Goal: Information Seeking & Learning: Learn about a topic

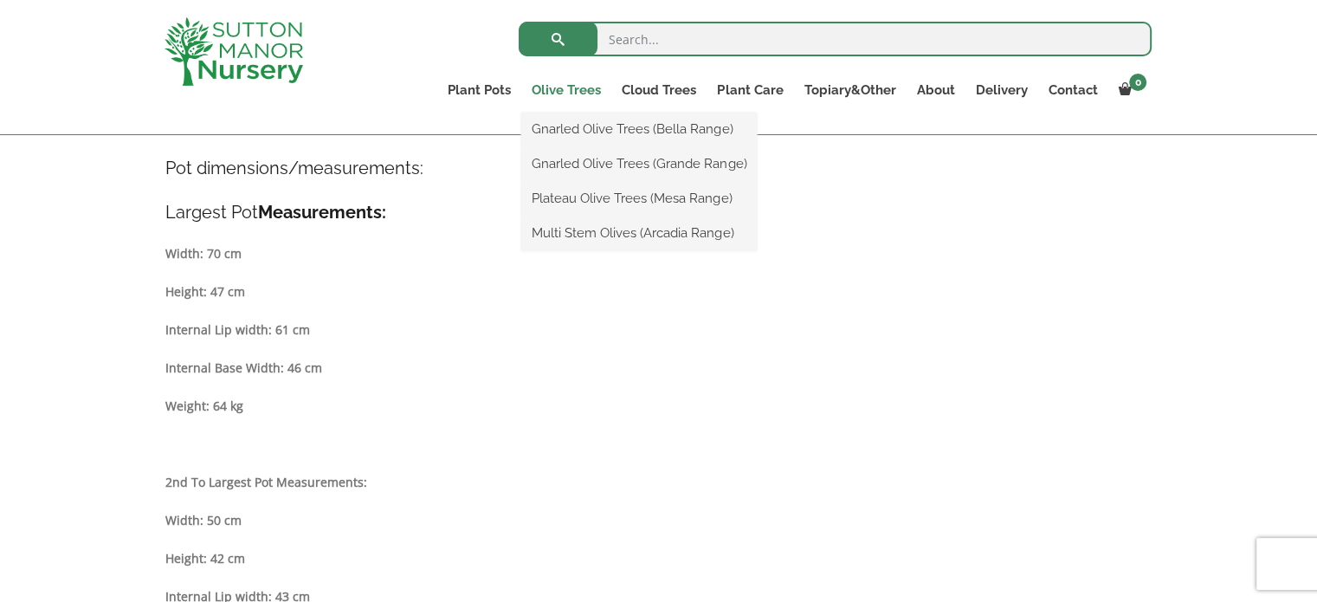
click at [554, 91] on link "Olive Trees" at bounding box center [566, 90] width 90 height 24
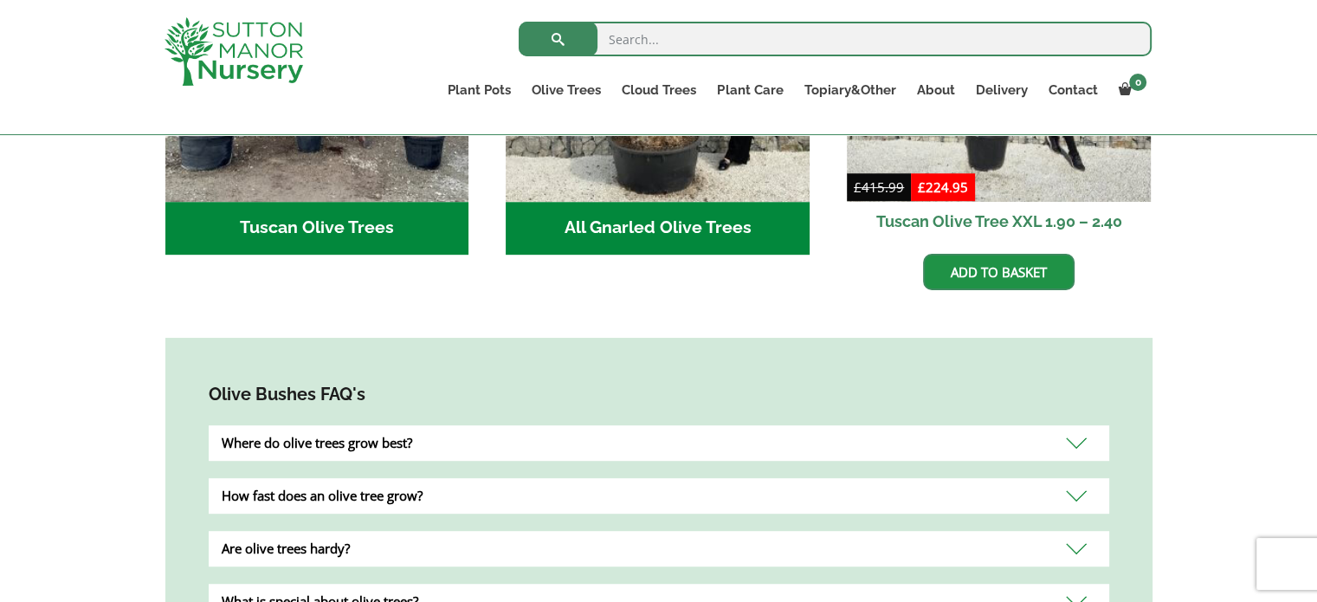
scroll to position [953, 0]
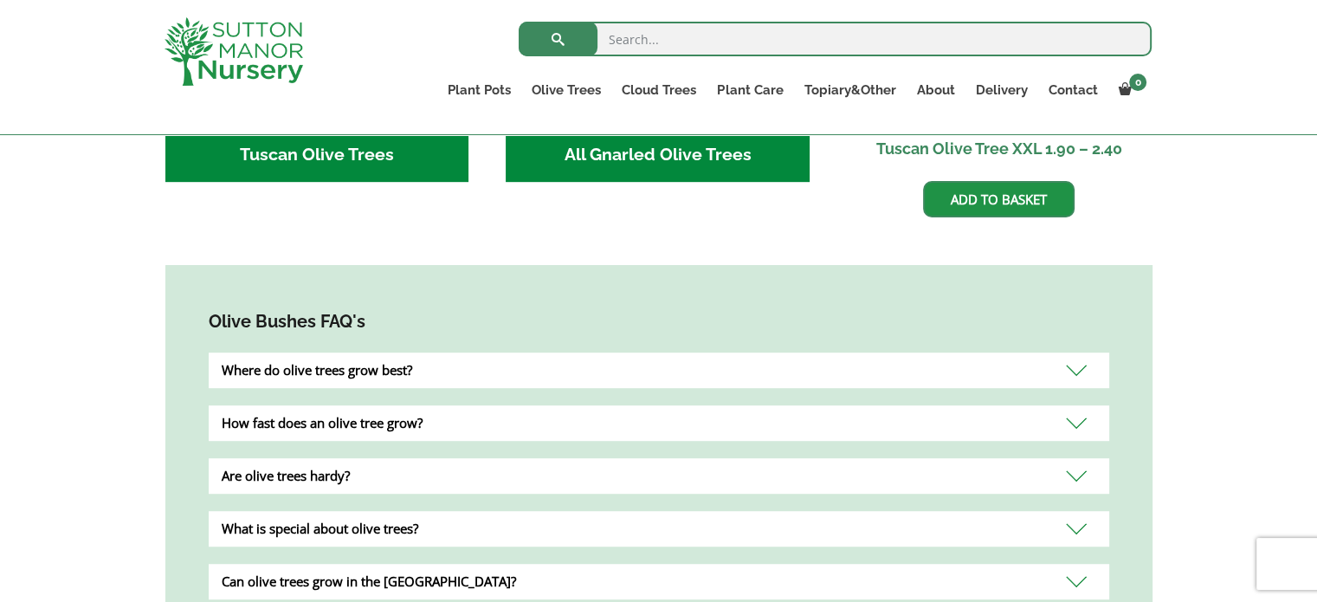
click at [290, 363] on div "Where do olive trees grow best?" at bounding box center [659, 371] width 901 height 36
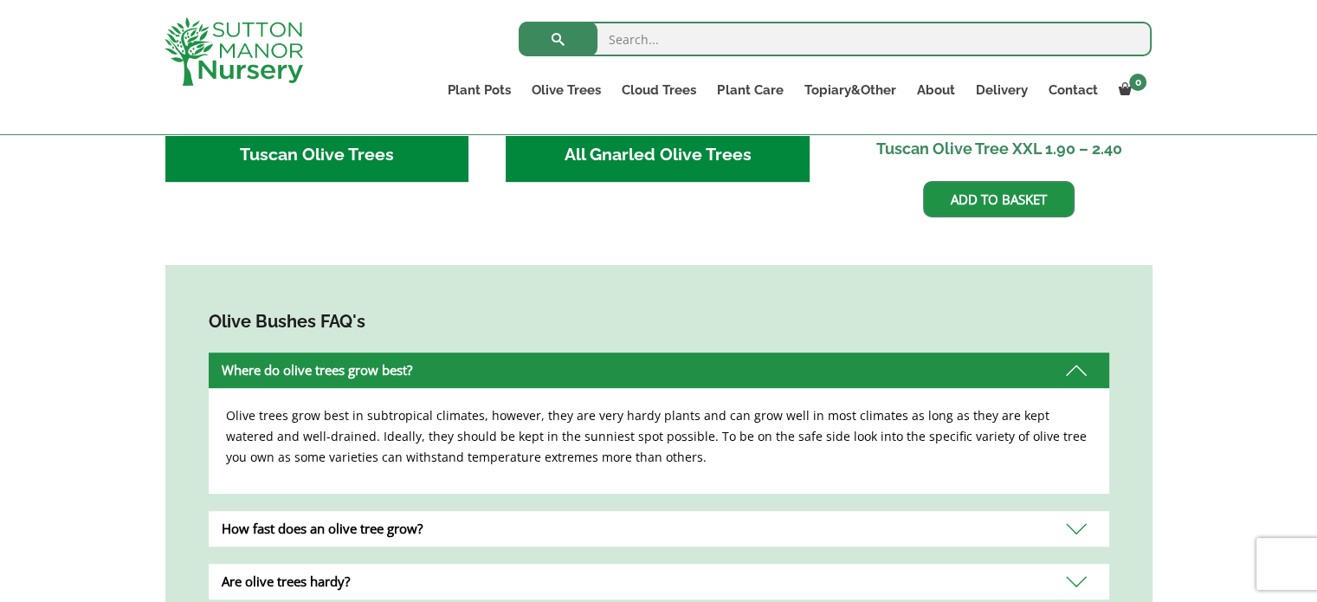
click at [289, 359] on div "Where do olive trees grow best?" at bounding box center [659, 371] width 901 height 36
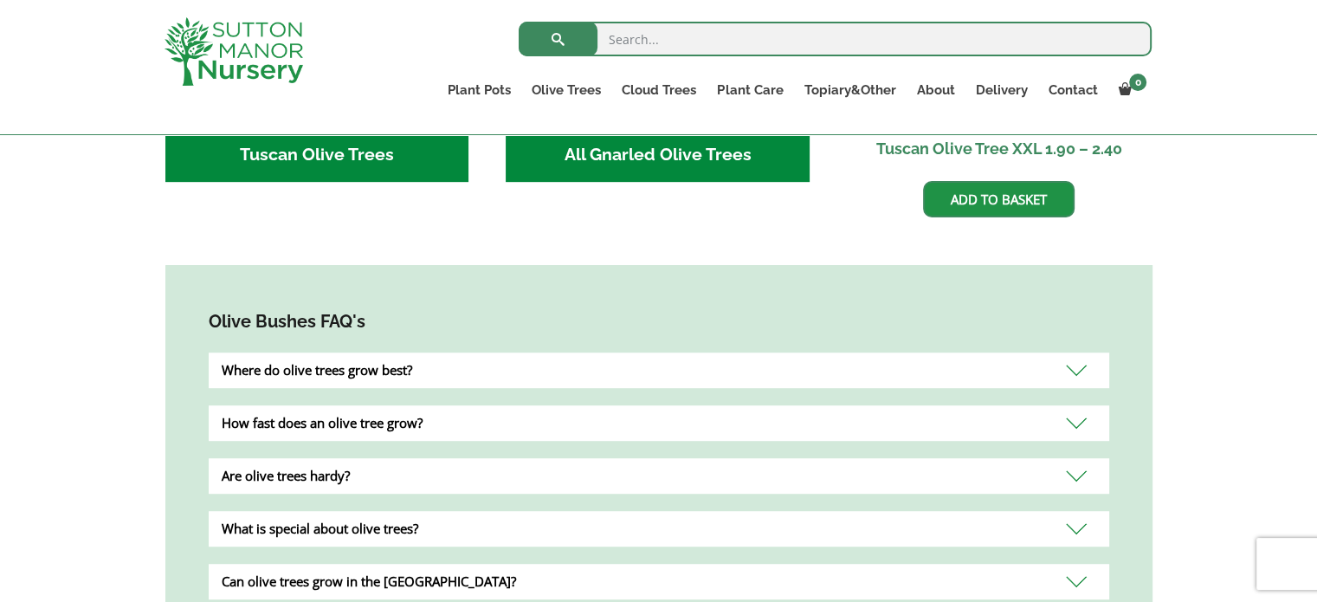
click at [303, 405] on div "How fast does an olive tree grow?" at bounding box center [659, 423] width 901 height 36
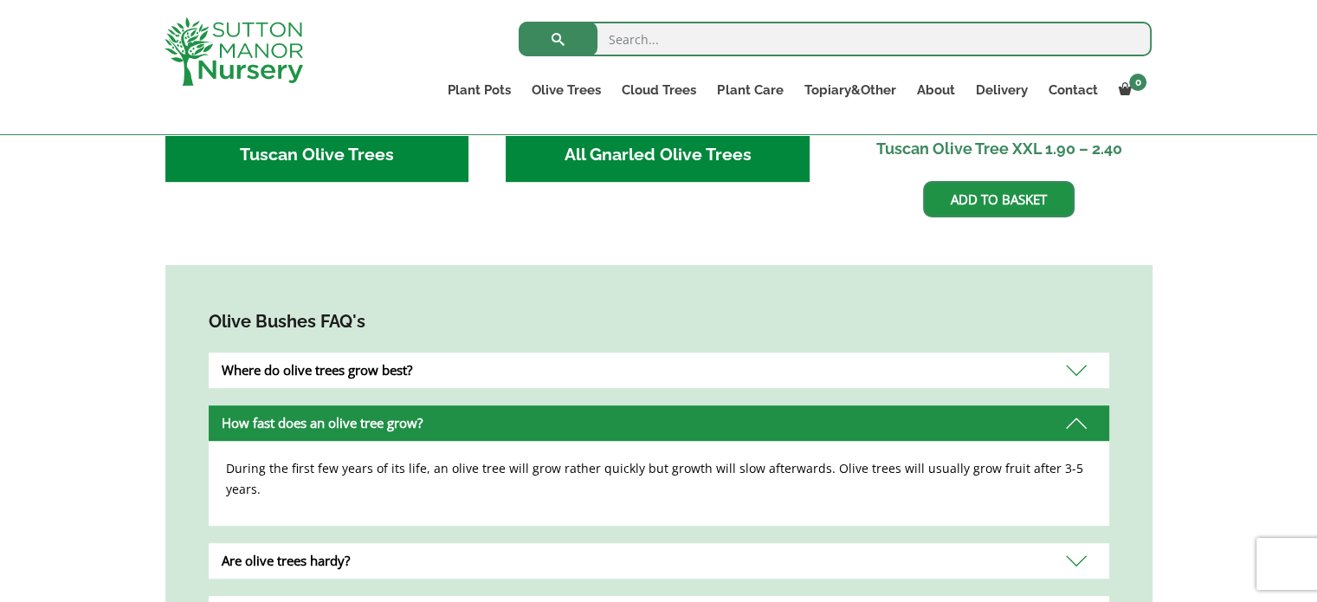
click at [303, 405] on div "How fast does an olive tree grow?" at bounding box center [659, 423] width 901 height 36
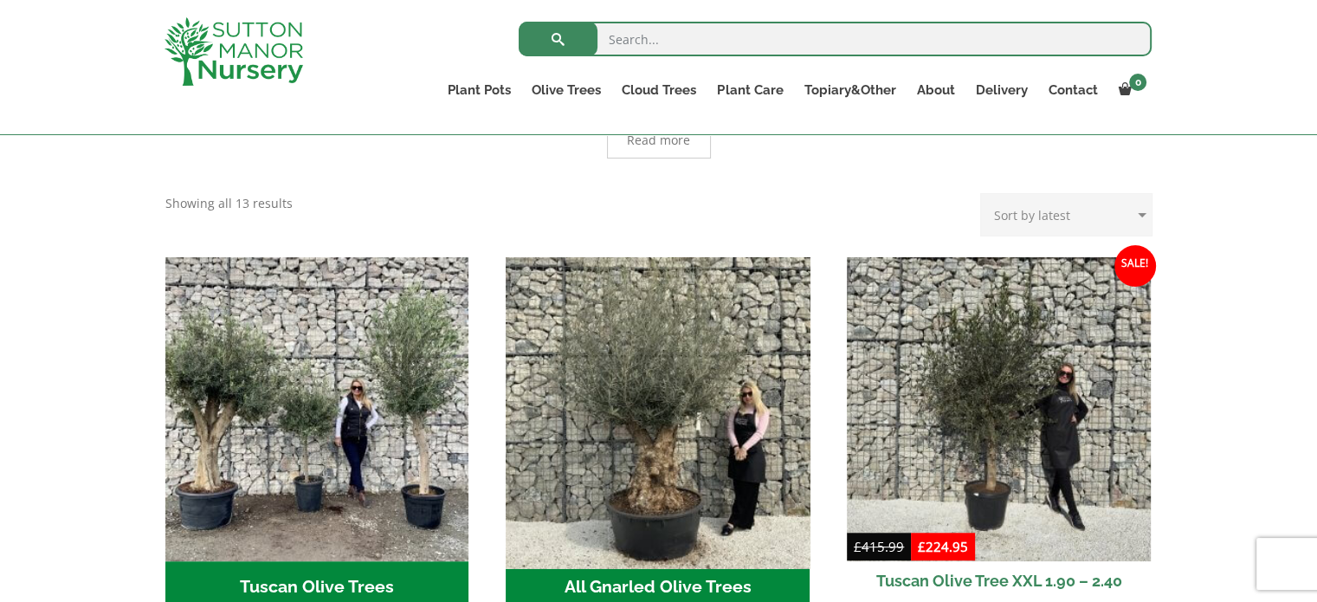
scroll to position [606, 0]
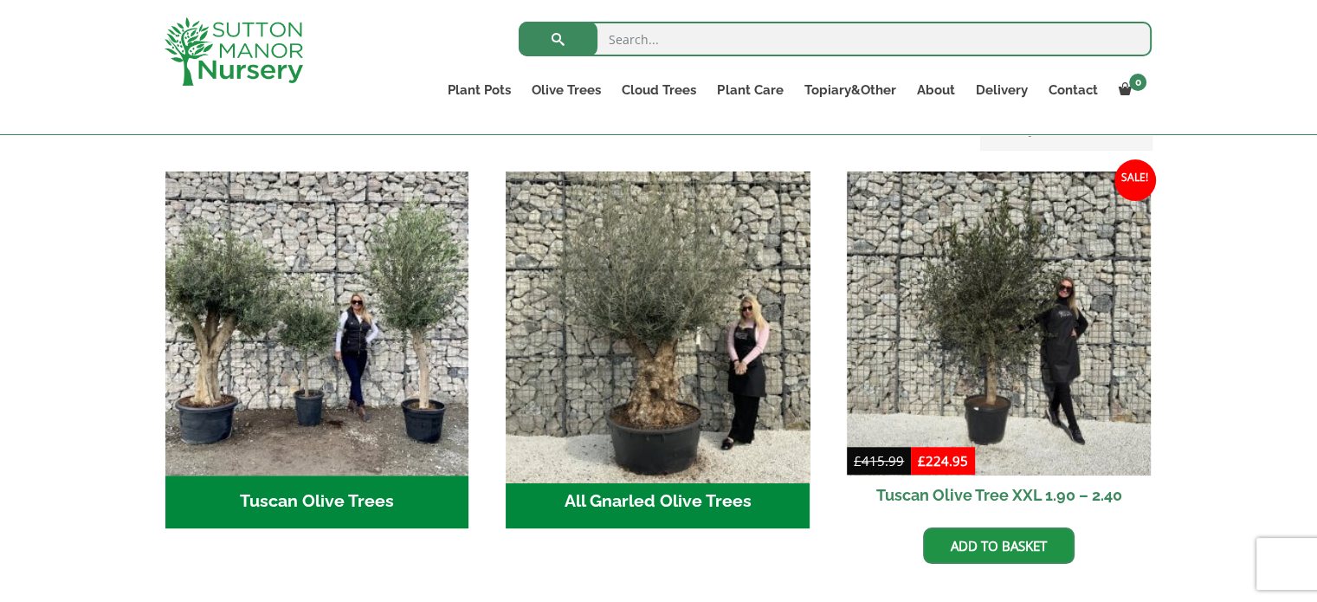
click at [660, 434] on img "Visit product category All Gnarled Olive Trees" at bounding box center [658, 323] width 319 height 319
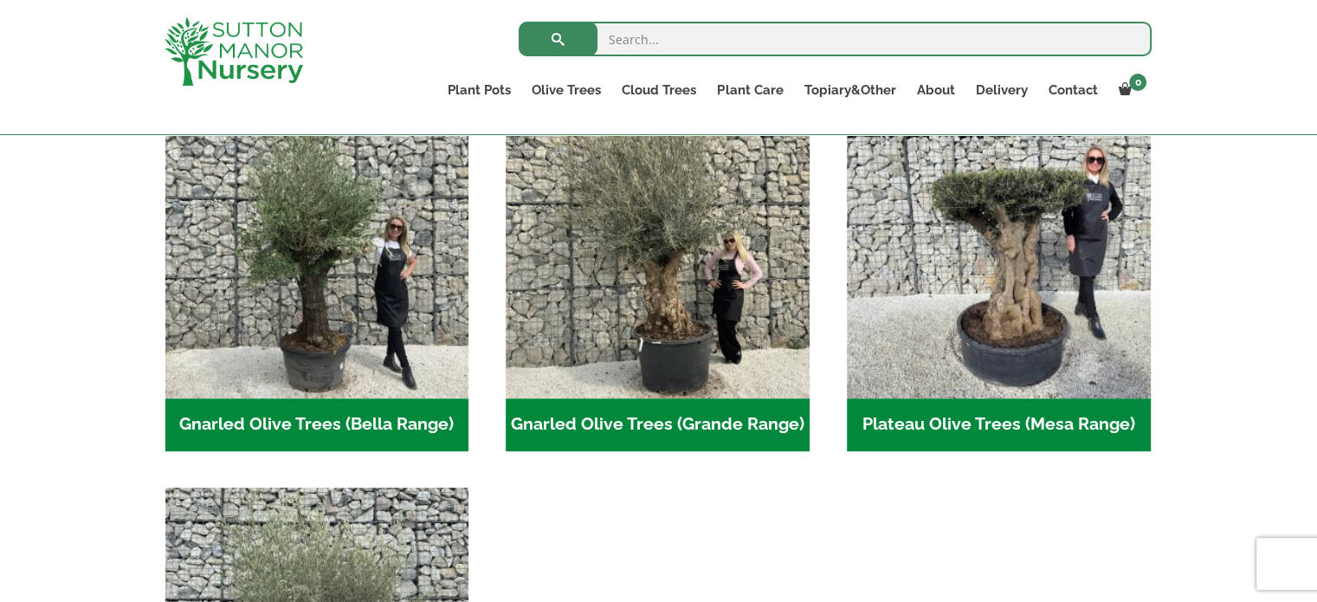
scroll to position [402, 0]
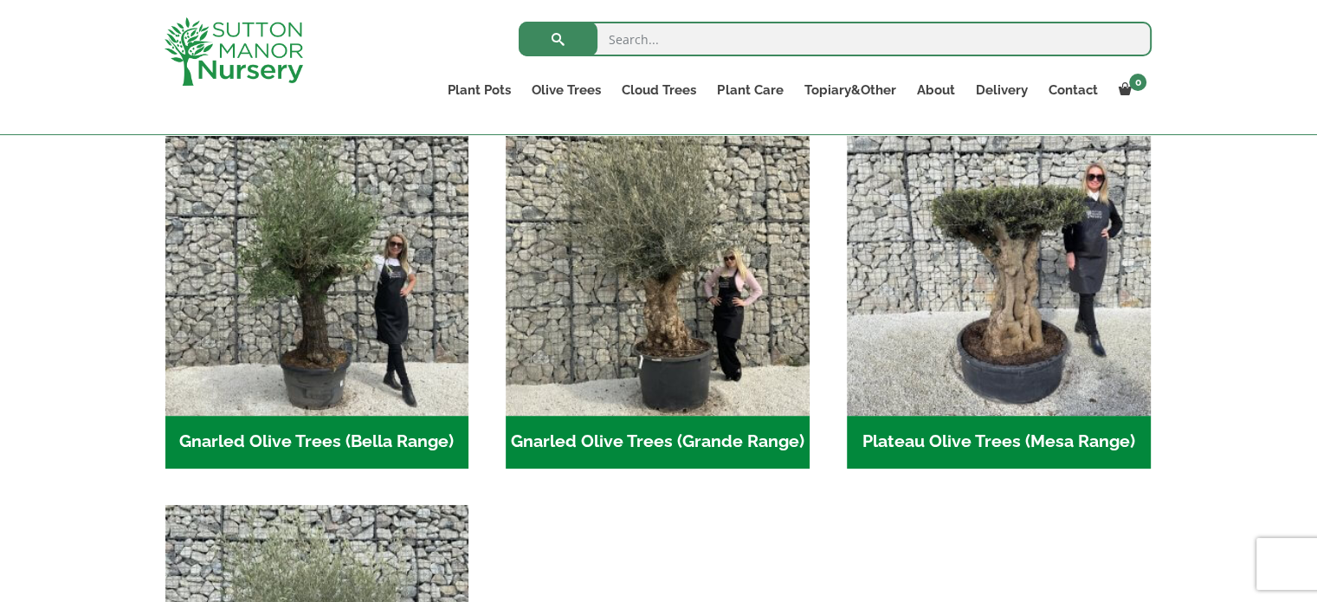
click at [667, 450] on h2 "Gnarled Olive Trees (Grande Range) (50)" at bounding box center [658, 443] width 304 height 54
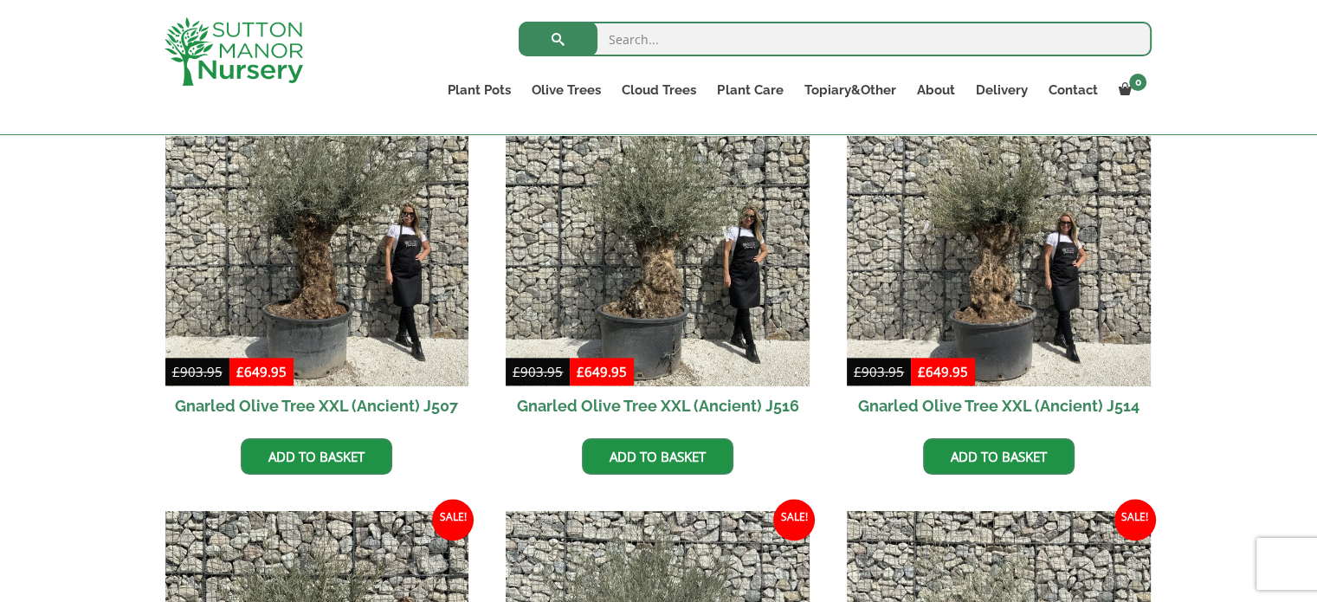
scroll to position [1819, 0]
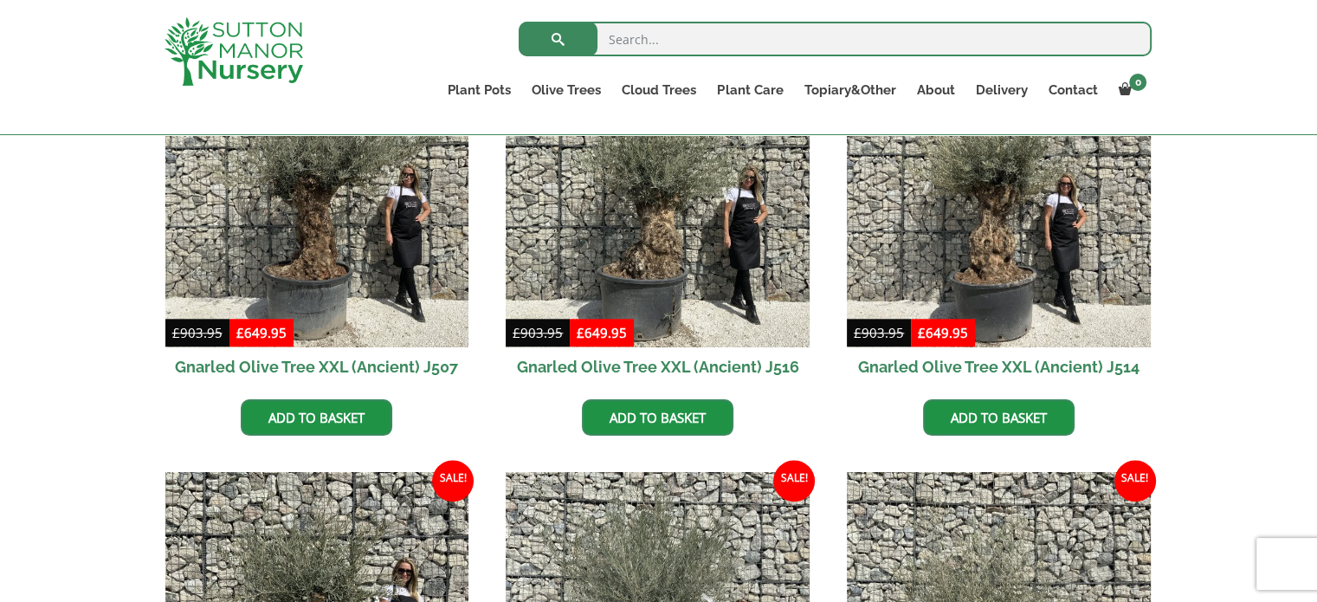
click at [610, 369] on h2 "Gnarled Olive Tree XXL (Ancient) J516" at bounding box center [658, 366] width 304 height 39
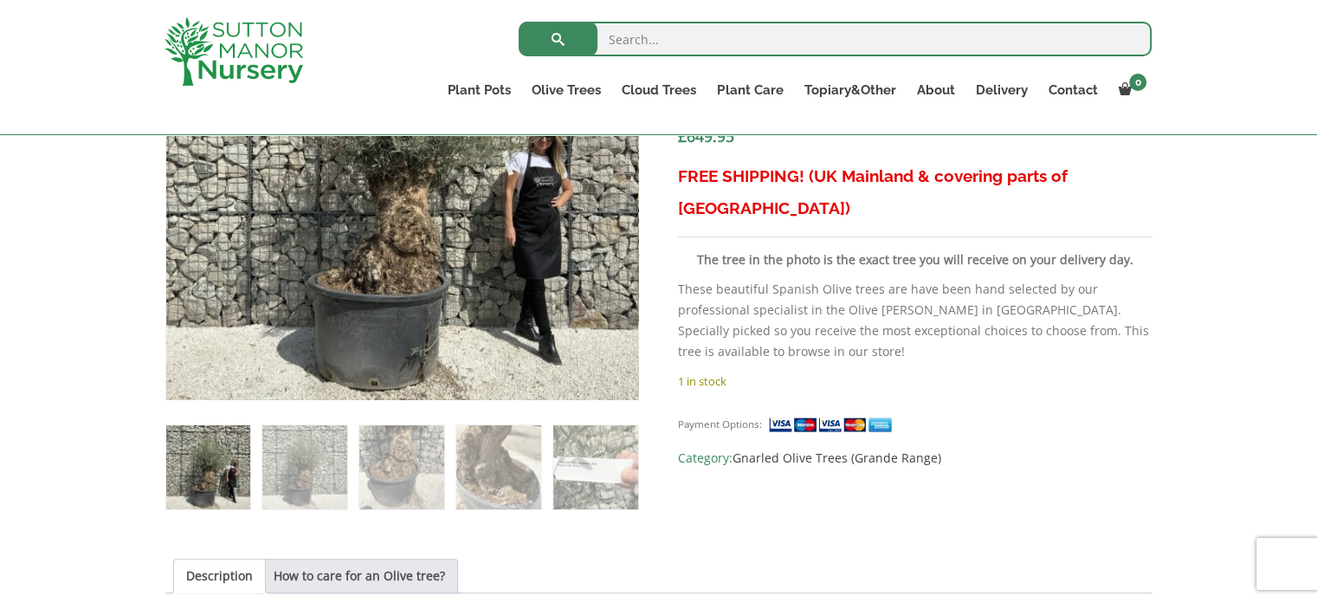
scroll to position [780, 0]
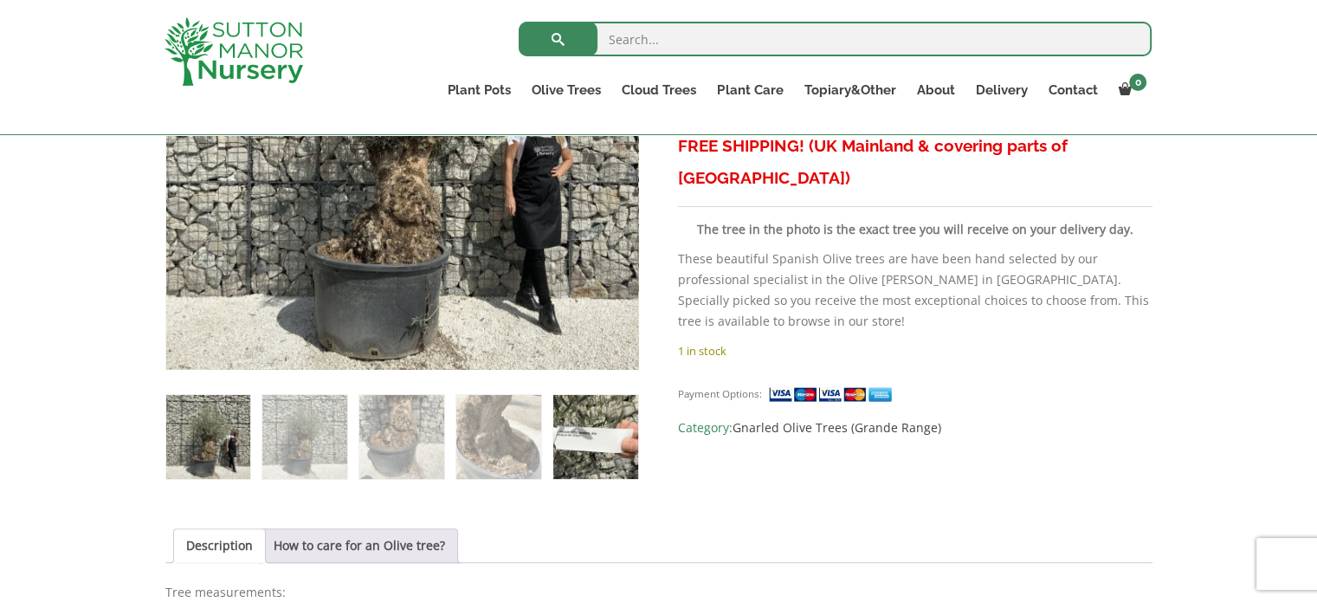
click at [596, 426] on img at bounding box center [595, 437] width 84 height 84
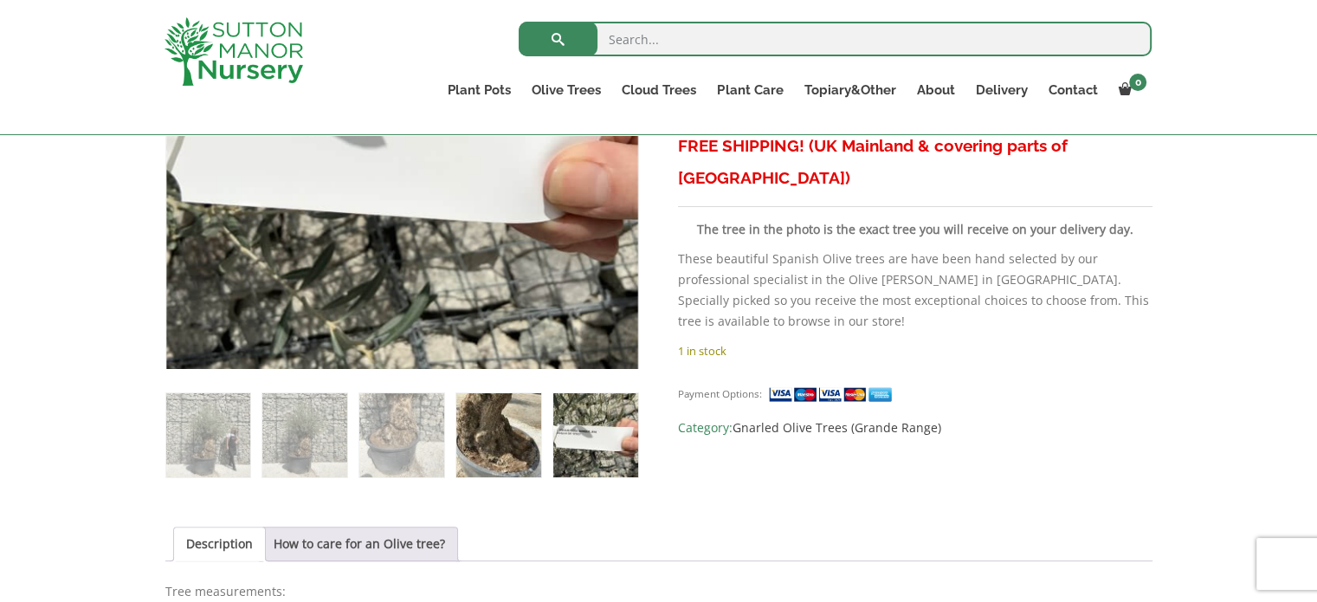
click at [505, 437] on img at bounding box center [498, 435] width 84 height 84
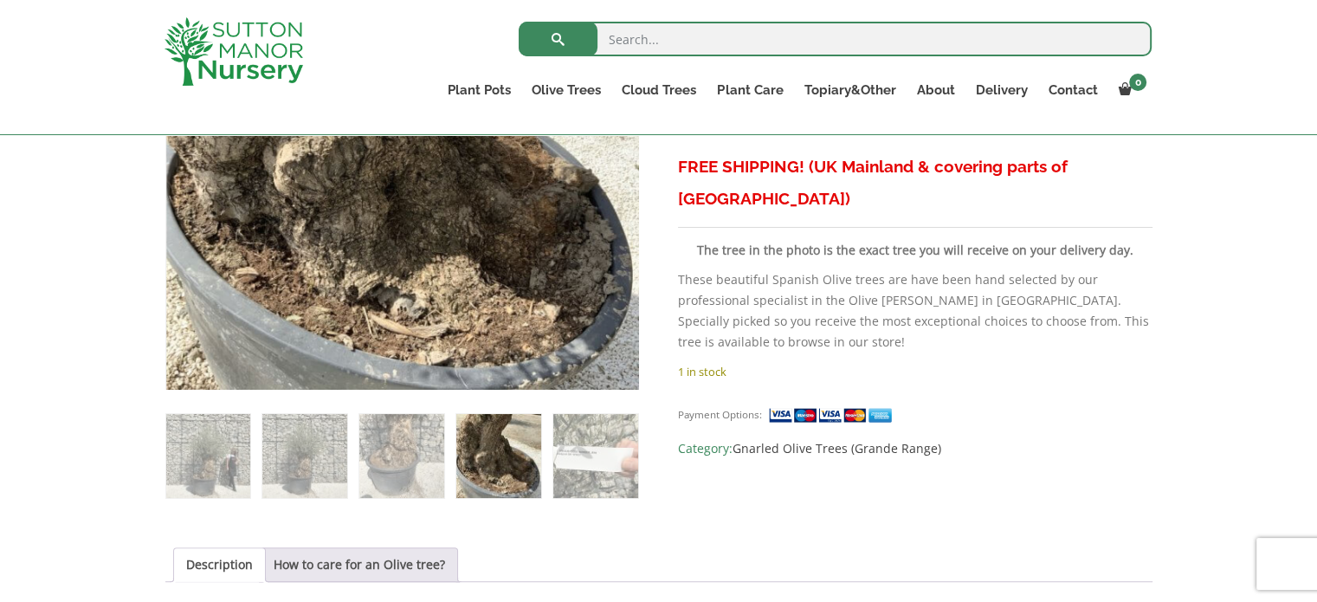
scroll to position [866, 0]
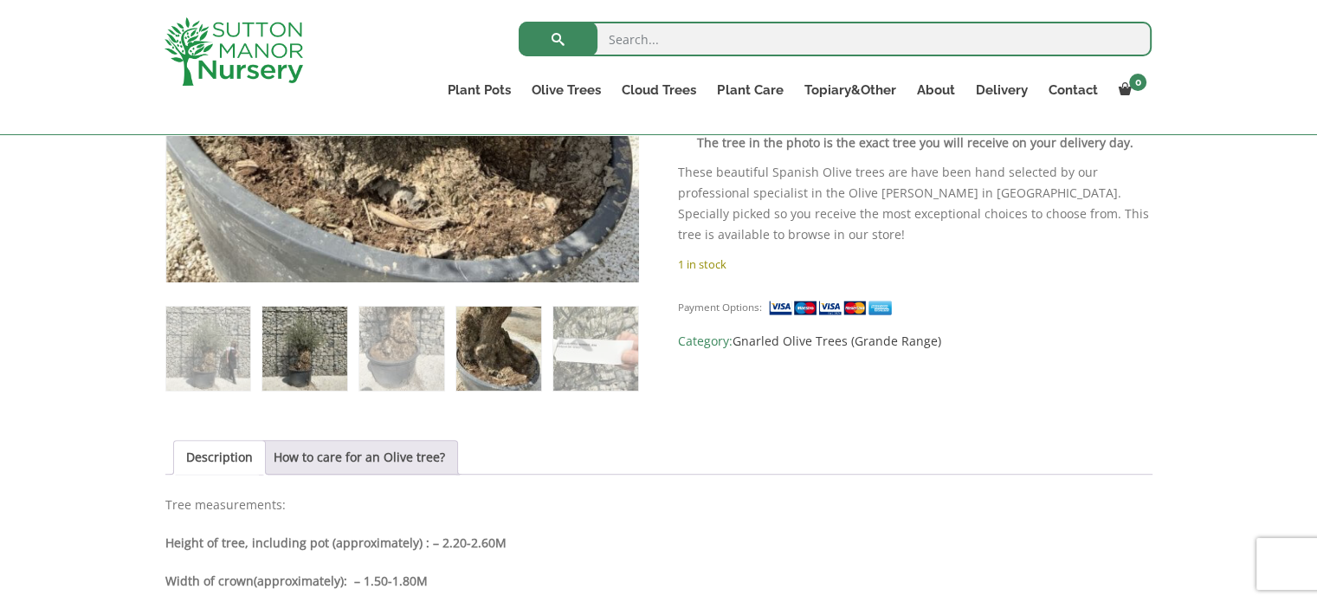
click at [294, 332] on img at bounding box center [304, 349] width 84 height 84
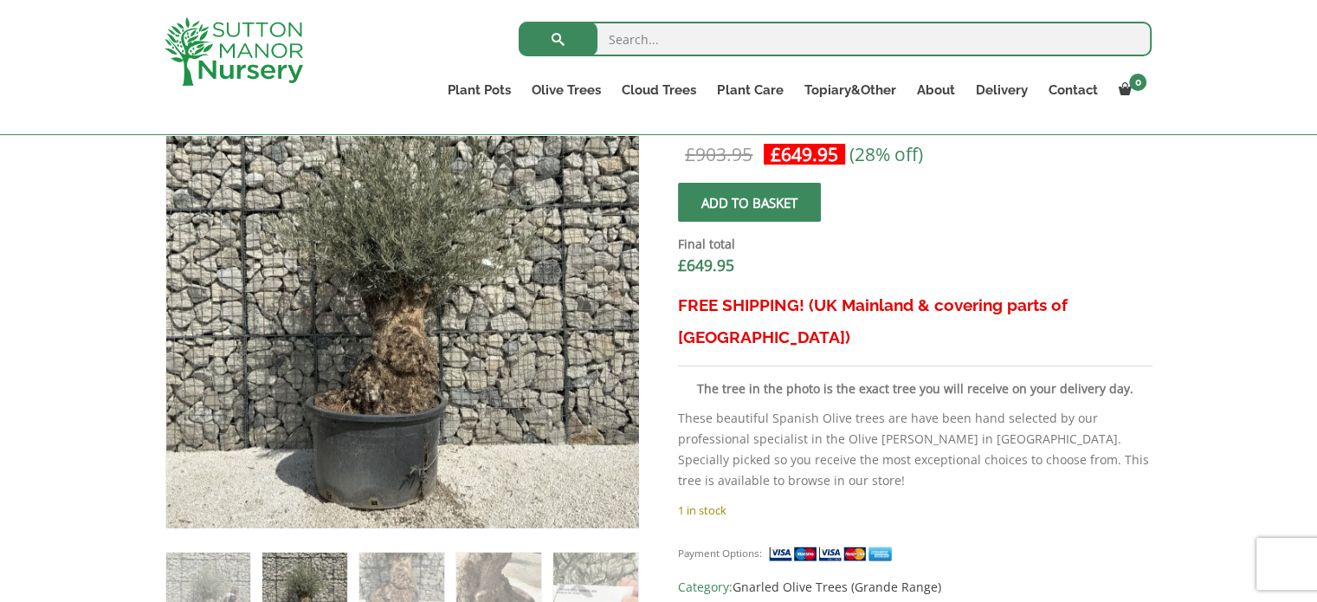
scroll to position [606, 0]
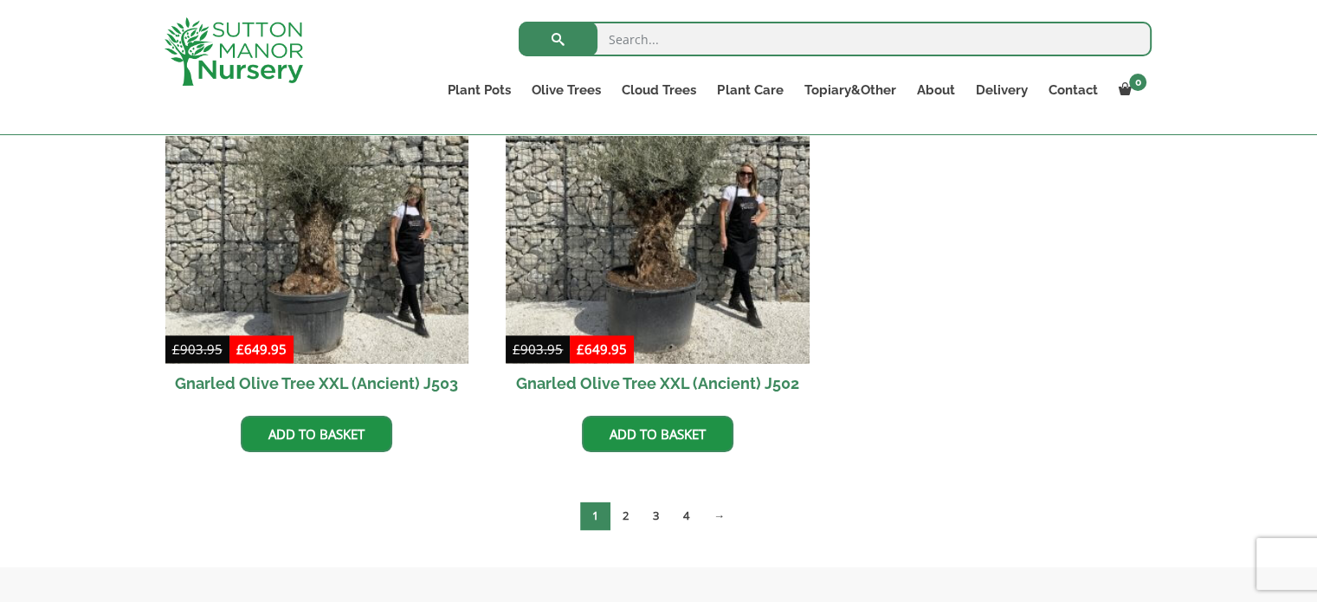
scroll to position [2685, 0]
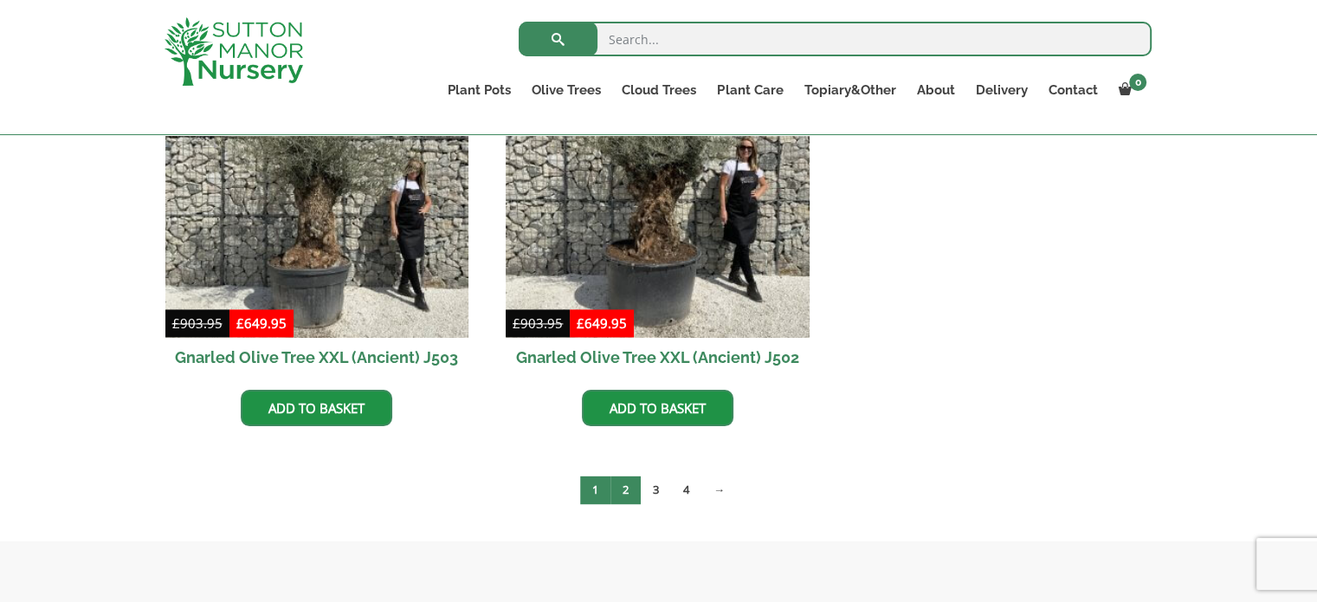
click at [633, 476] on link "2" at bounding box center [626, 490] width 30 height 29
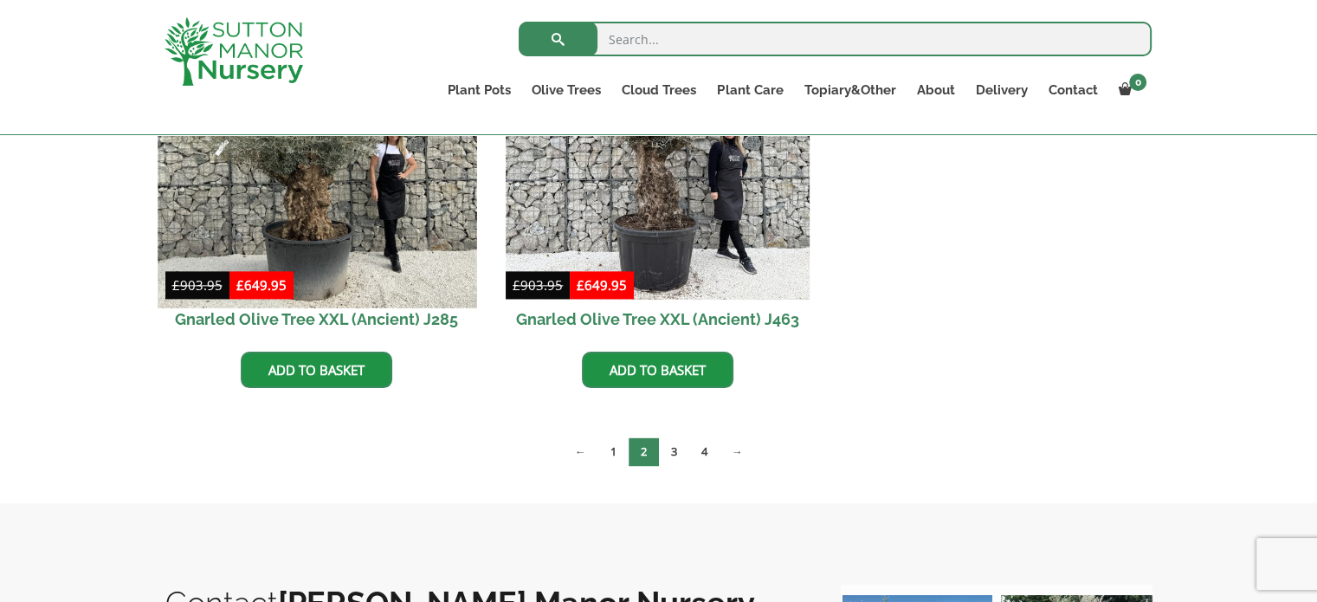
scroll to position [2512, 0]
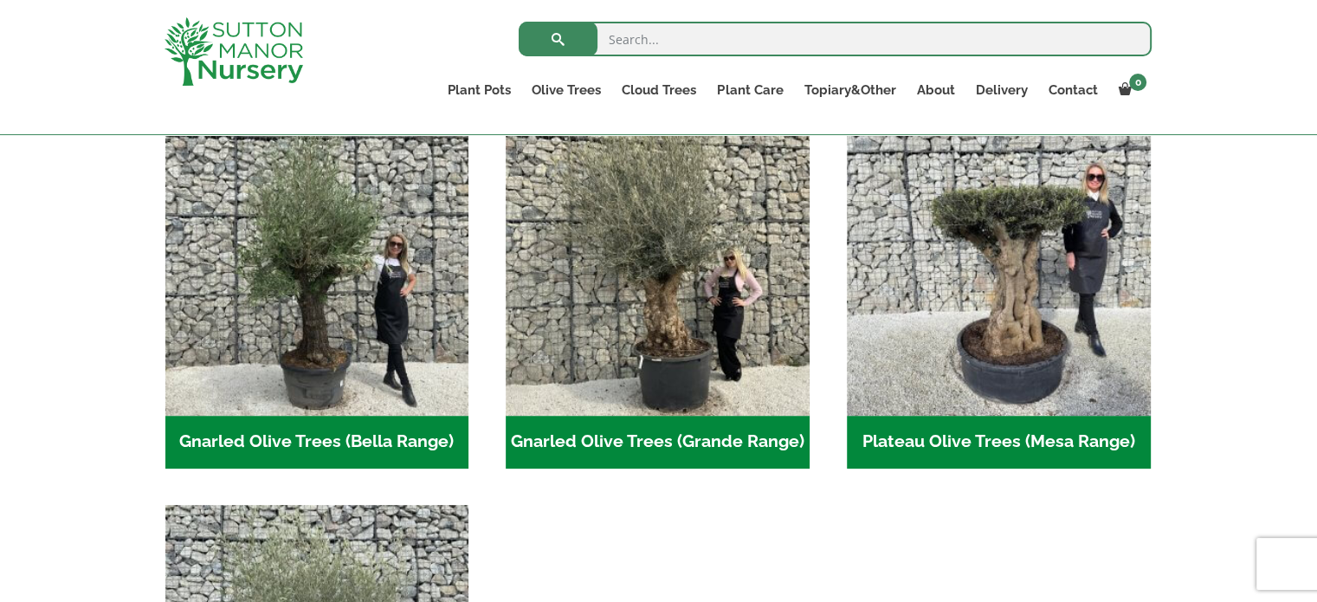
click at [291, 446] on h2 "Gnarled Olive Trees (Bella Range) (72)" at bounding box center [317, 443] width 304 height 54
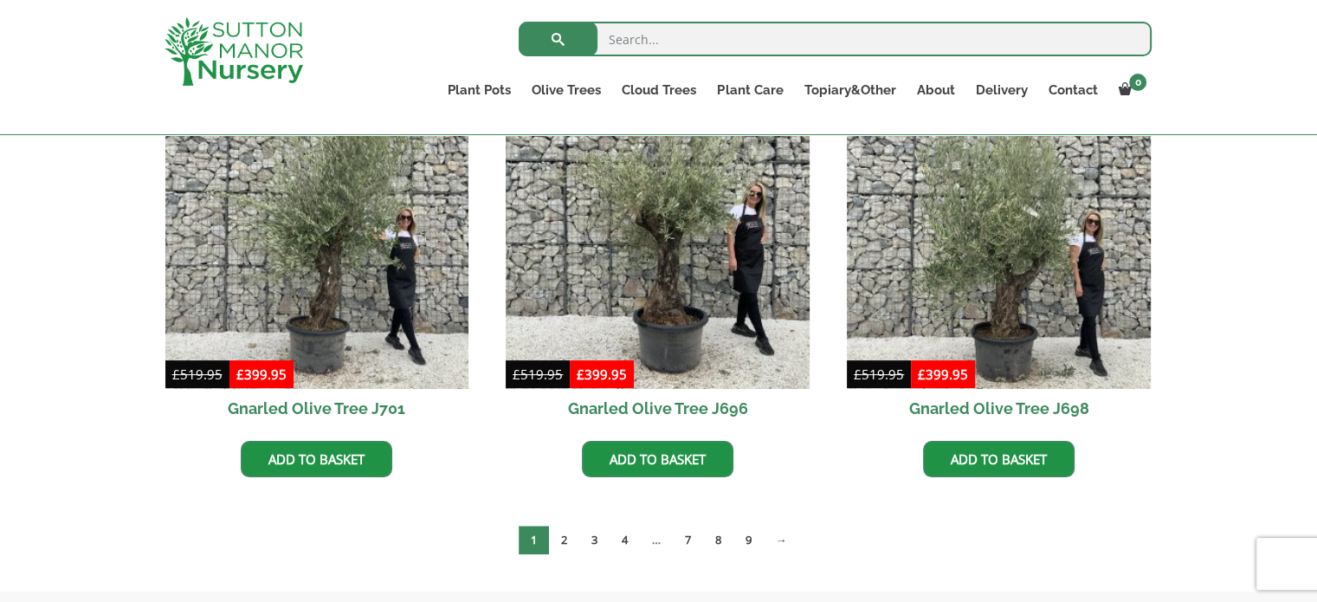
scroll to position [575, 0]
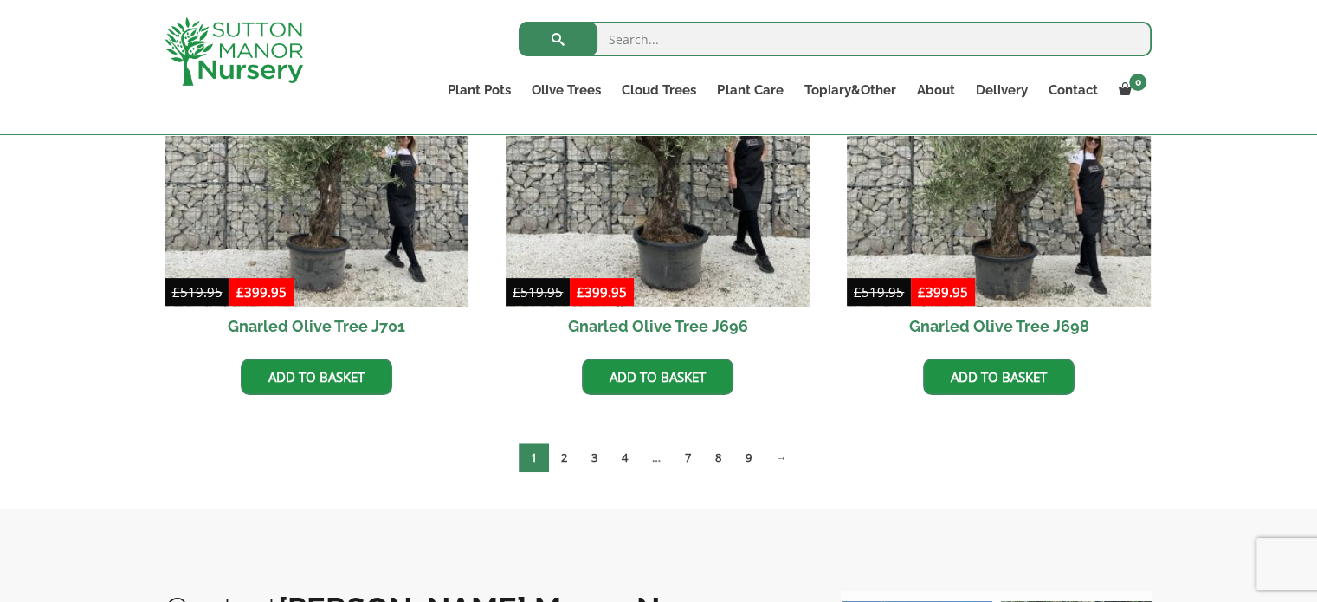
click at [627, 466] on link "4" at bounding box center [625, 457] width 30 height 29
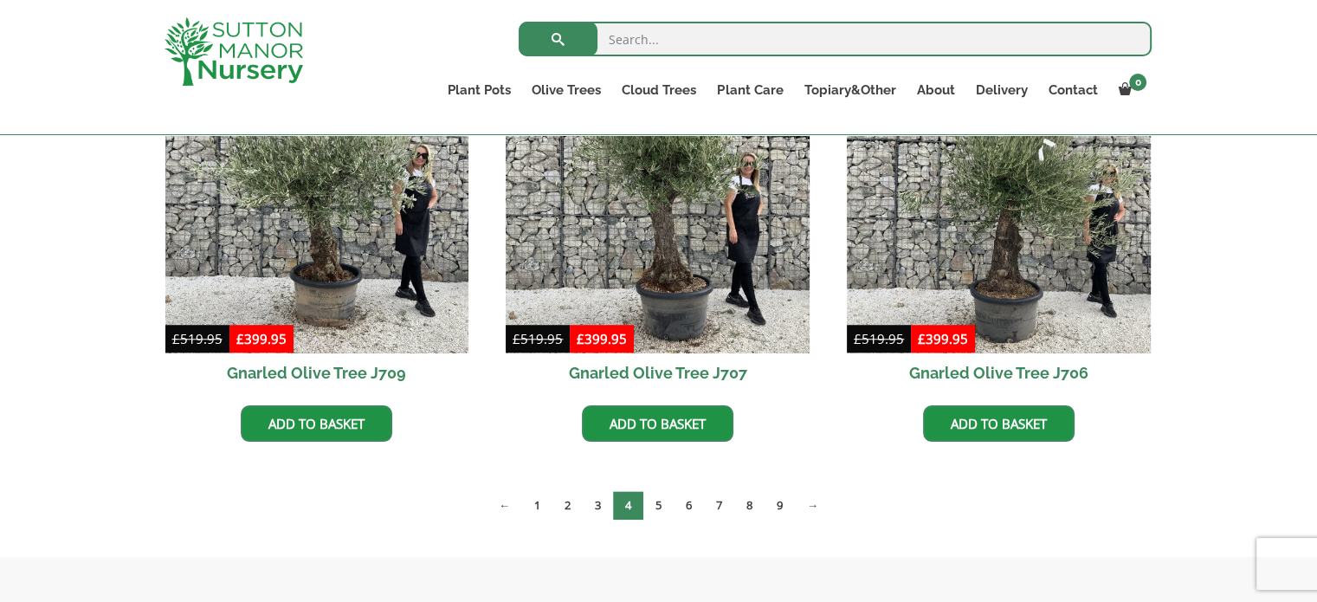
scroll to position [1386, 0]
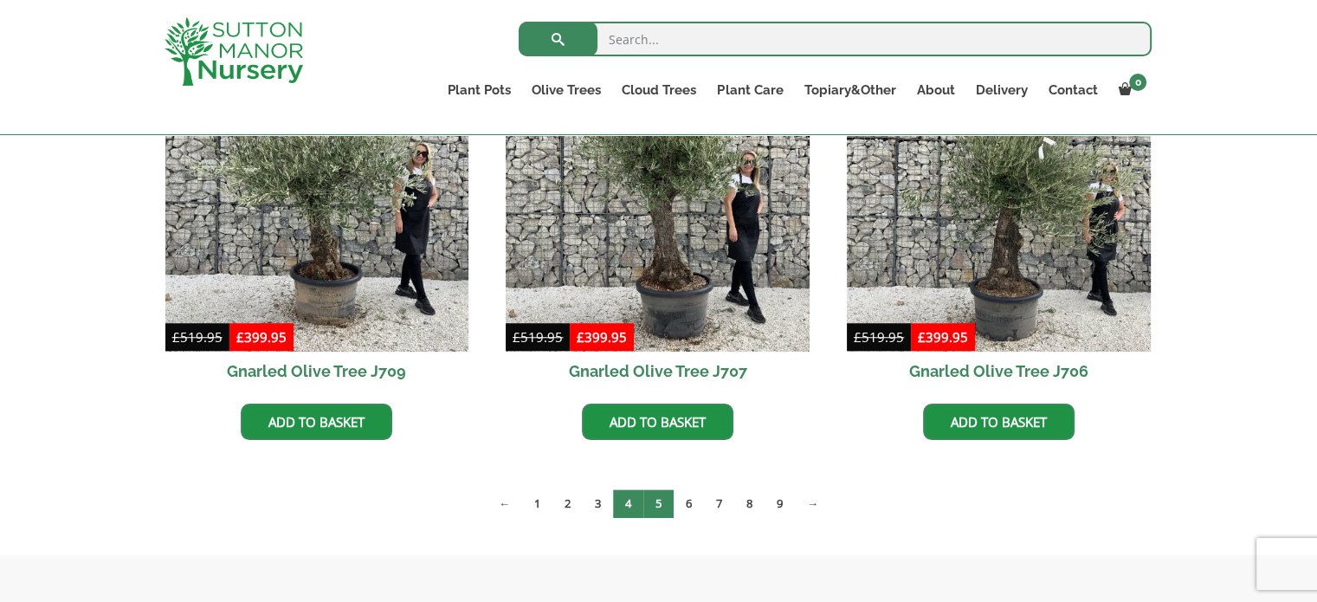
click at [651, 514] on link "5" at bounding box center [659, 503] width 30 height 29
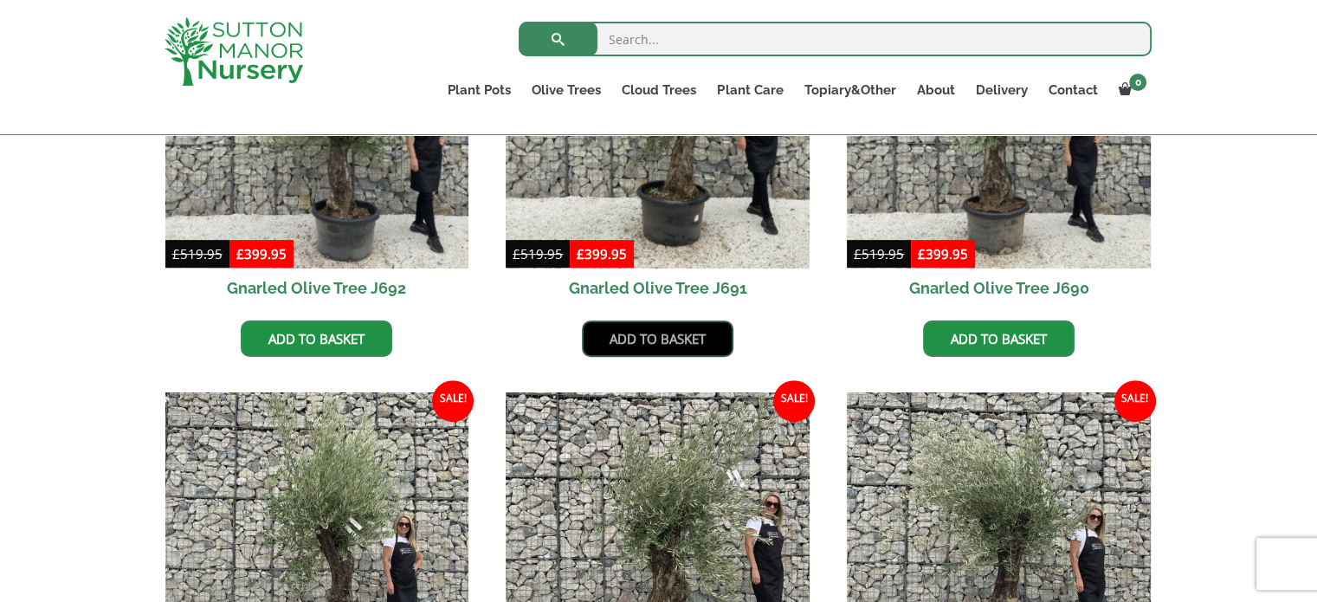
scroll to position [953, 0]
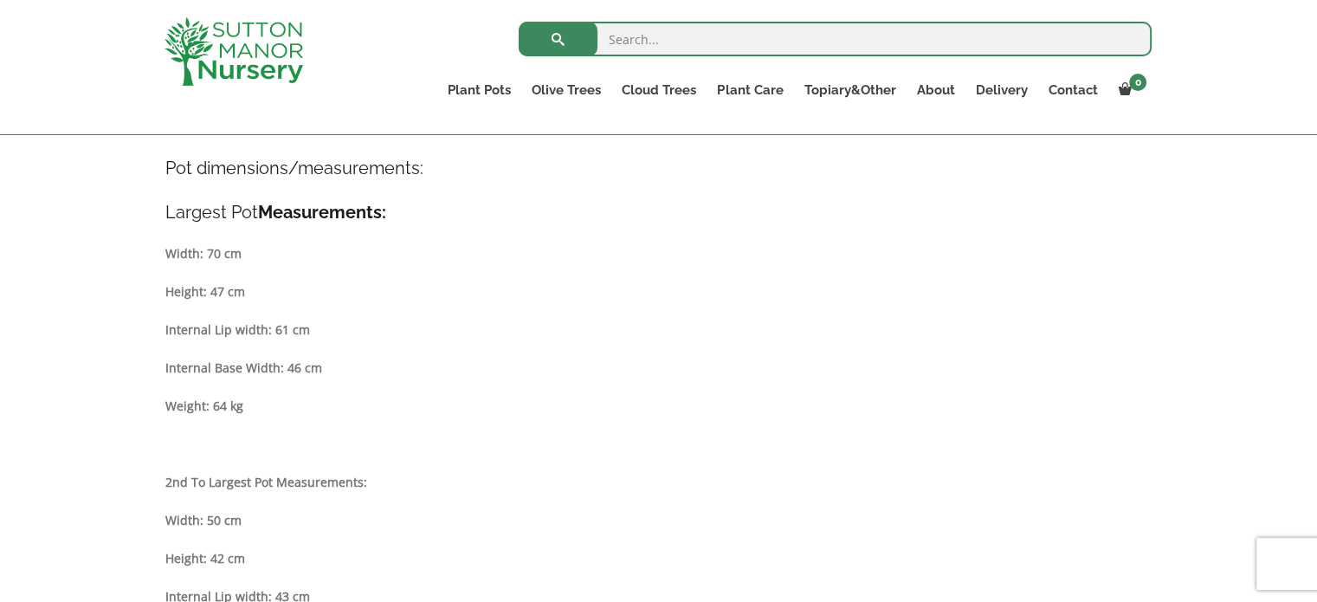
scroll to position [607, 0]
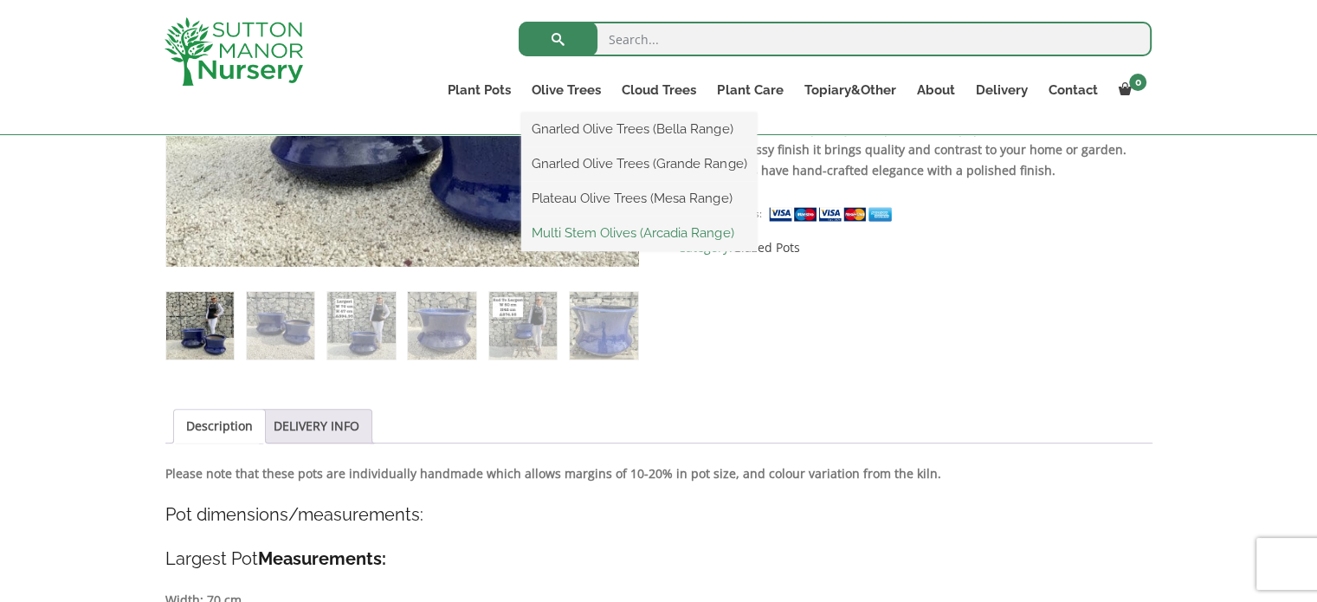
click at [594, 230] on link "Multi Stem Olives (Arcadia Range)" at bounding box center [639, 233] width 236 height 26
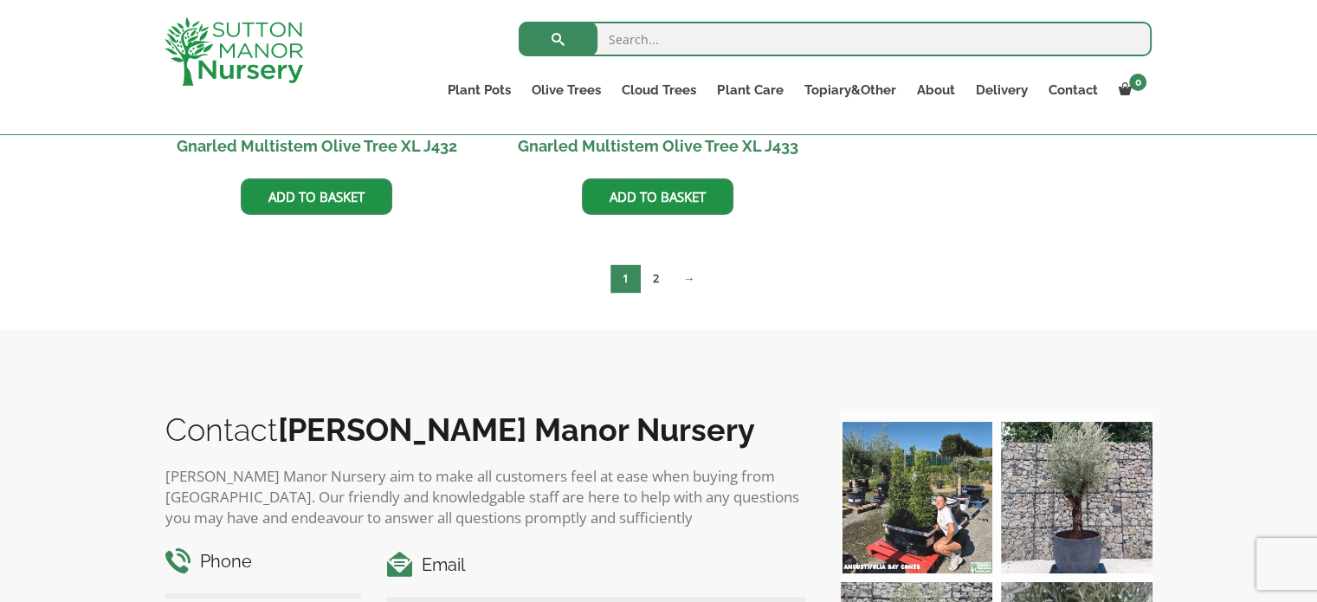
scroll to position [2717, 0]
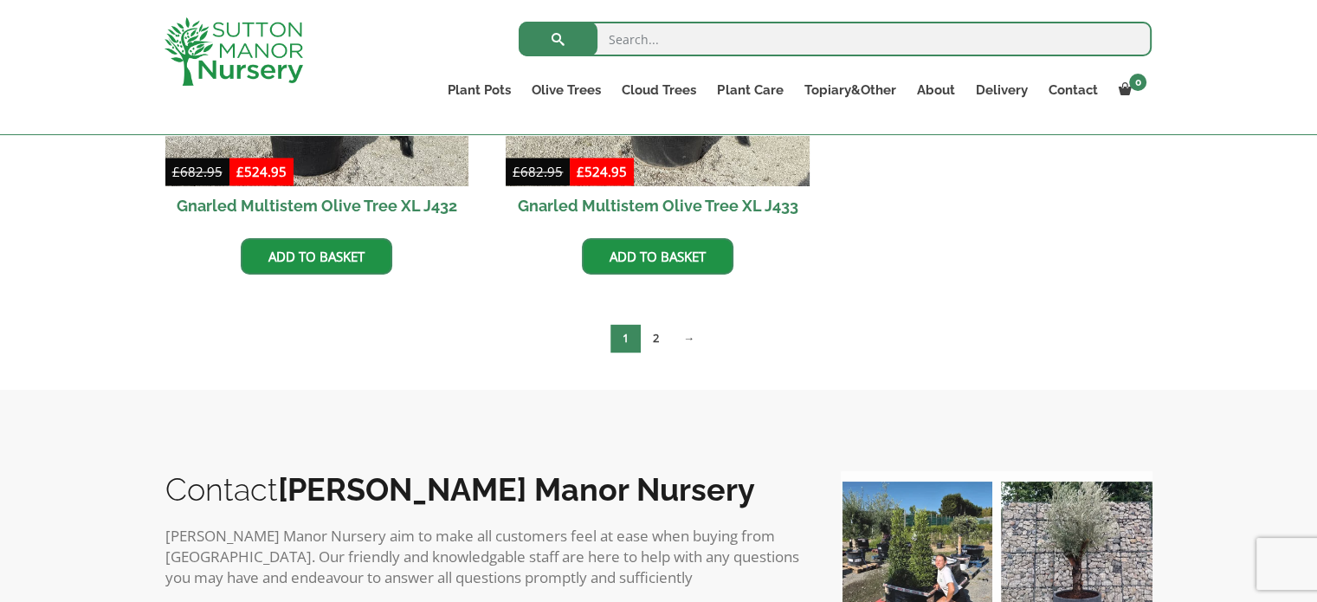
click at [661, 329] on link "2" at bounding box center [656, 338] width 30 height 29
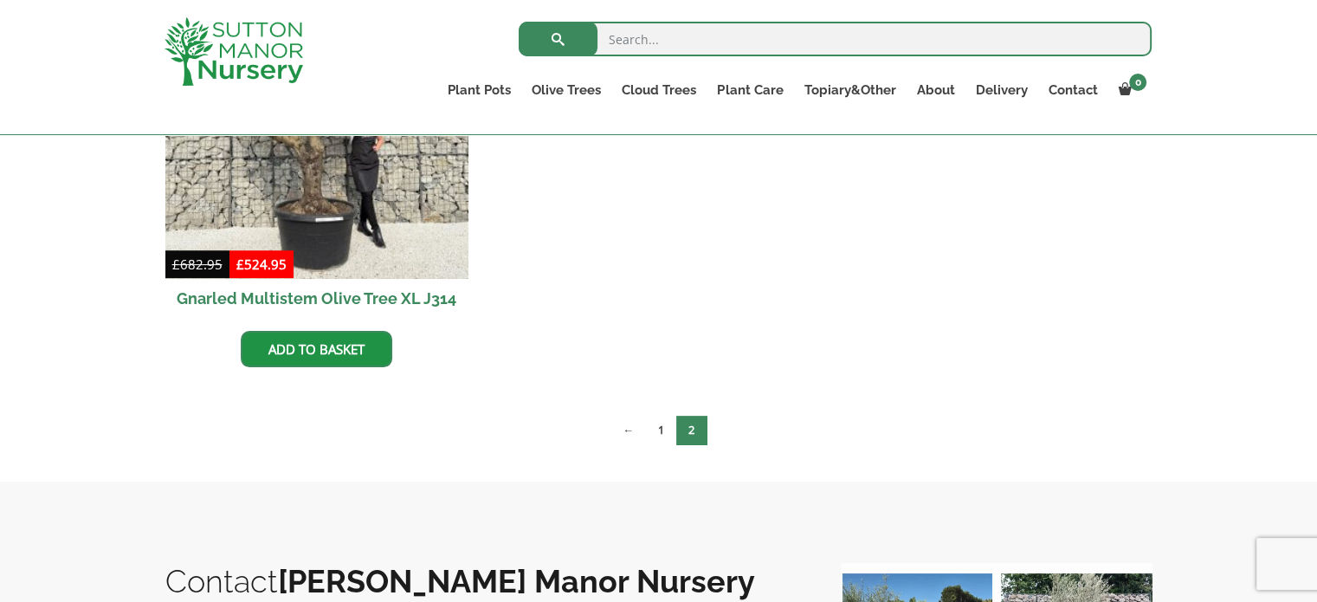
scroll to position [606, 0]
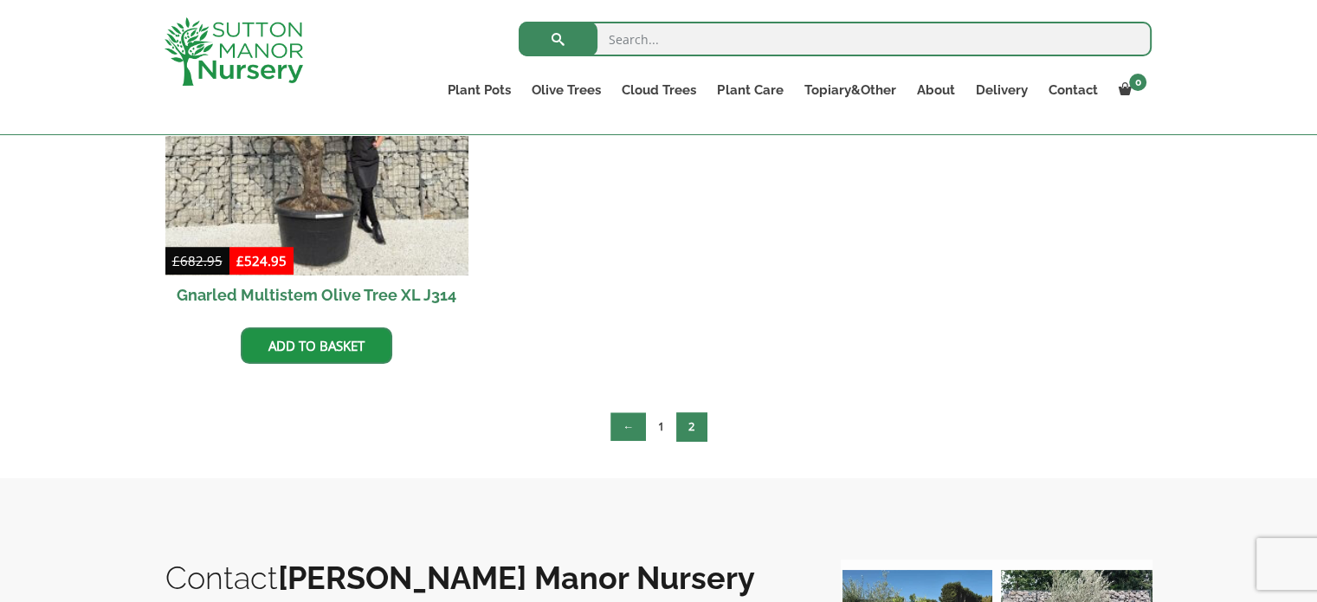
click at [640, 429] on link "←" at bounding box center [629, 426] width 36 height 29
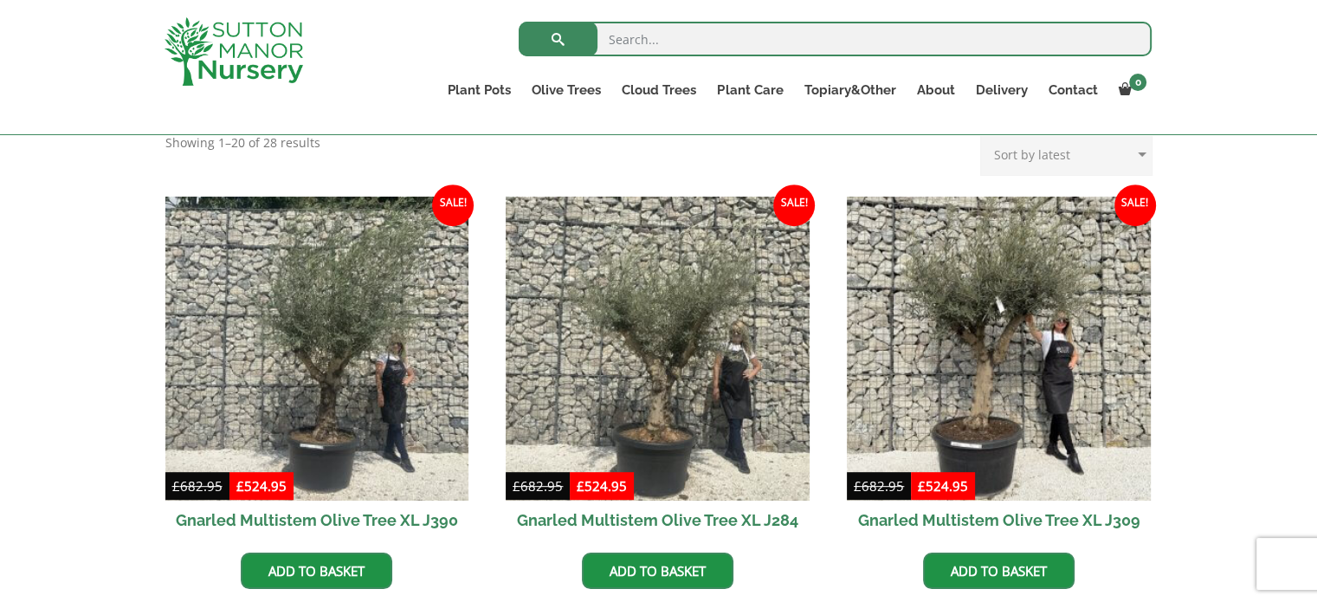
scroll to position [693, 0]
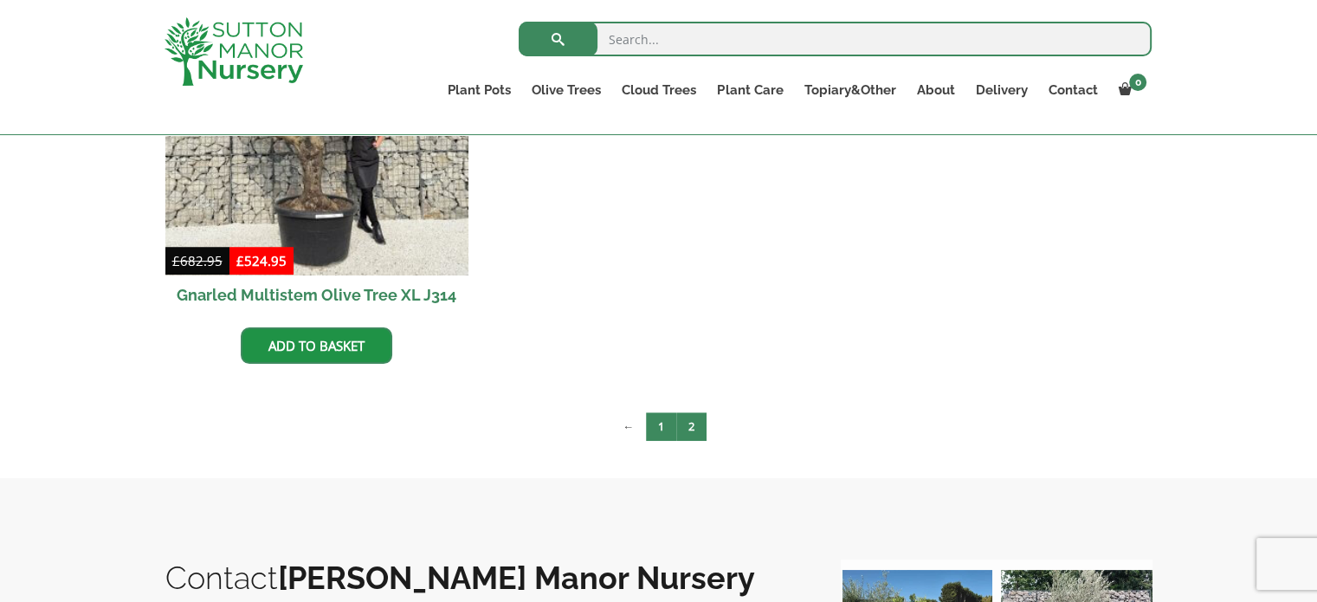
click at [654, 425] on link "1" at bounding box center [661, 426] width 30 height 29
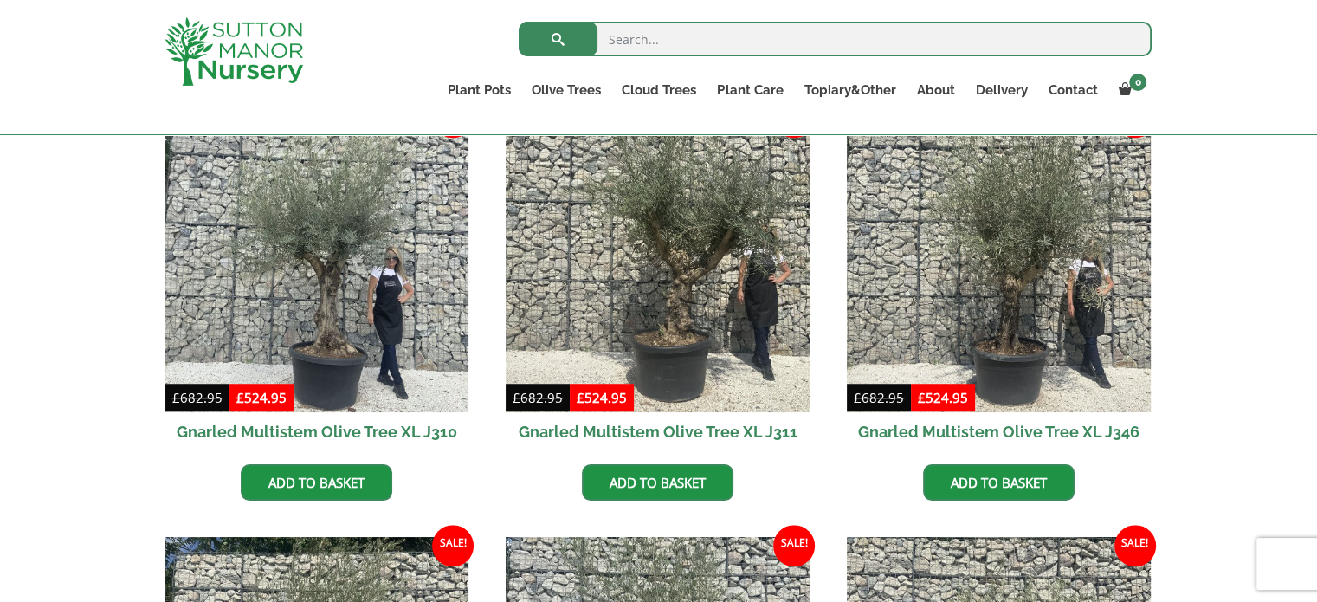
scroll to position [1213, 0]
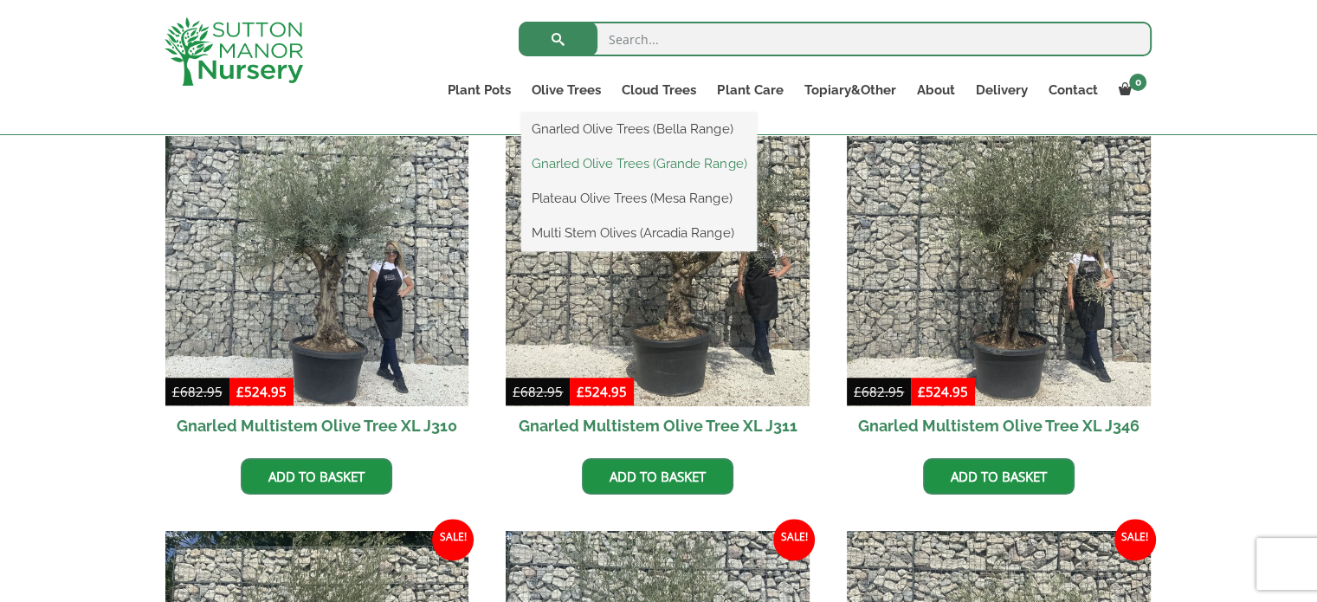
click at [588, 165] on link "Gnarled Olive Trees (Grande Range)" at bounding box center [639, 164] width 236 height 26
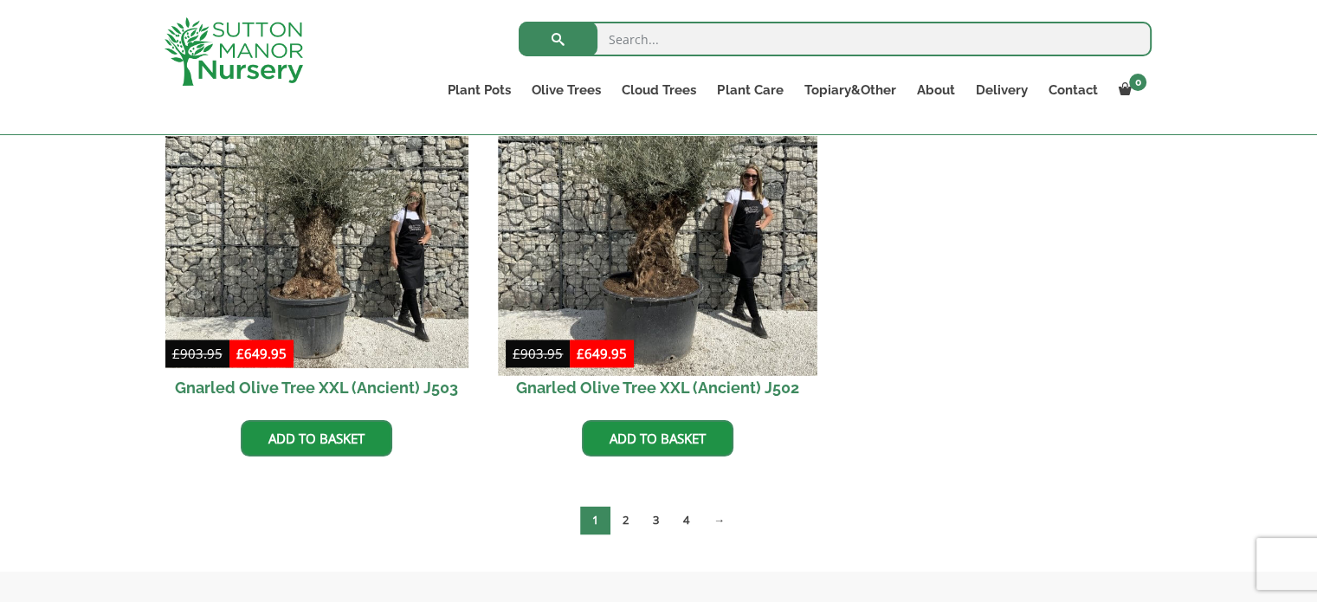
scroll to position [2685, 0]
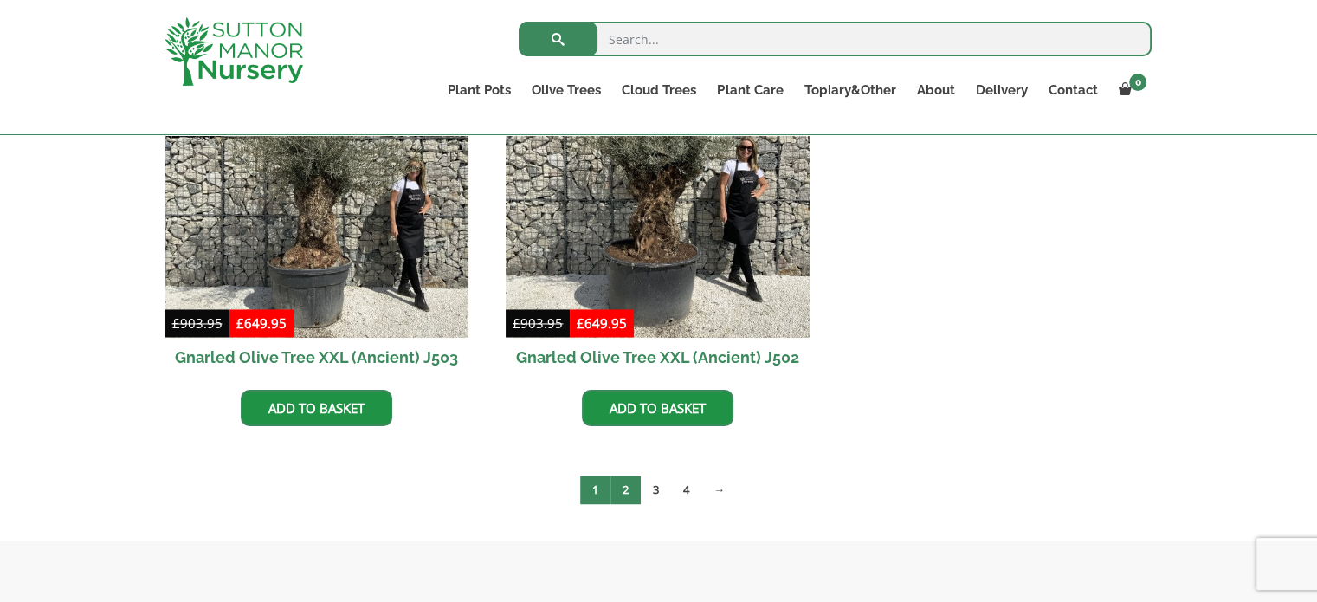
click at [629, 477] on link "2" at bounding box center [626, 490] width 30 height 29
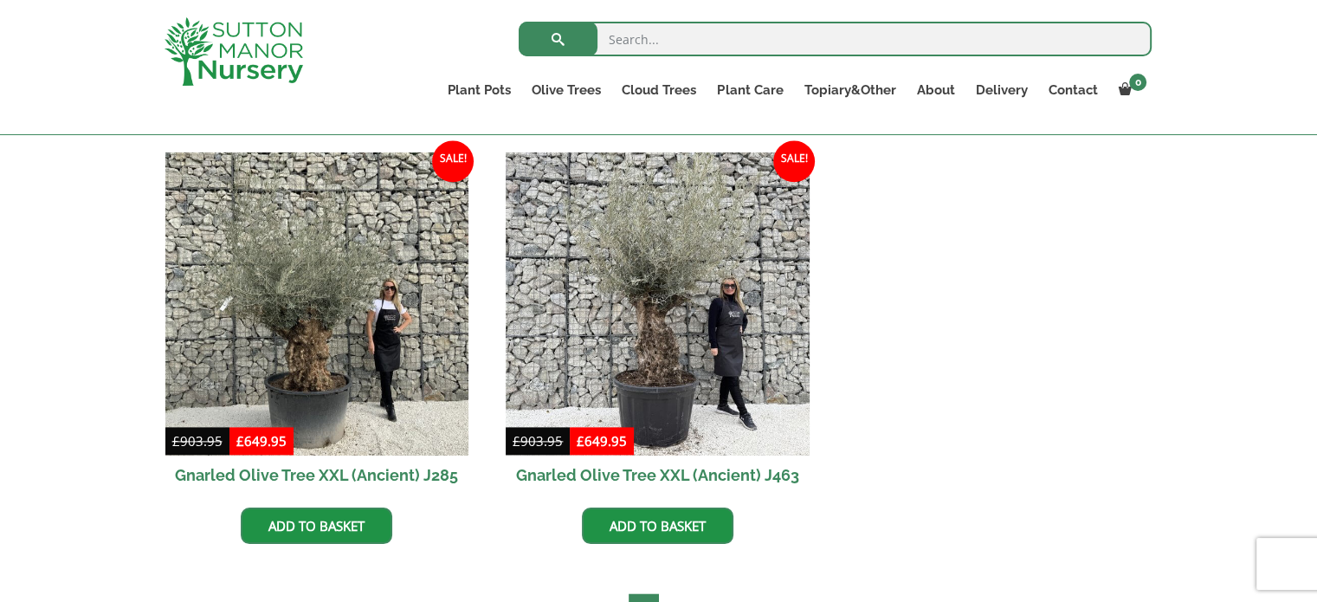
scroll to position [2165, 0]
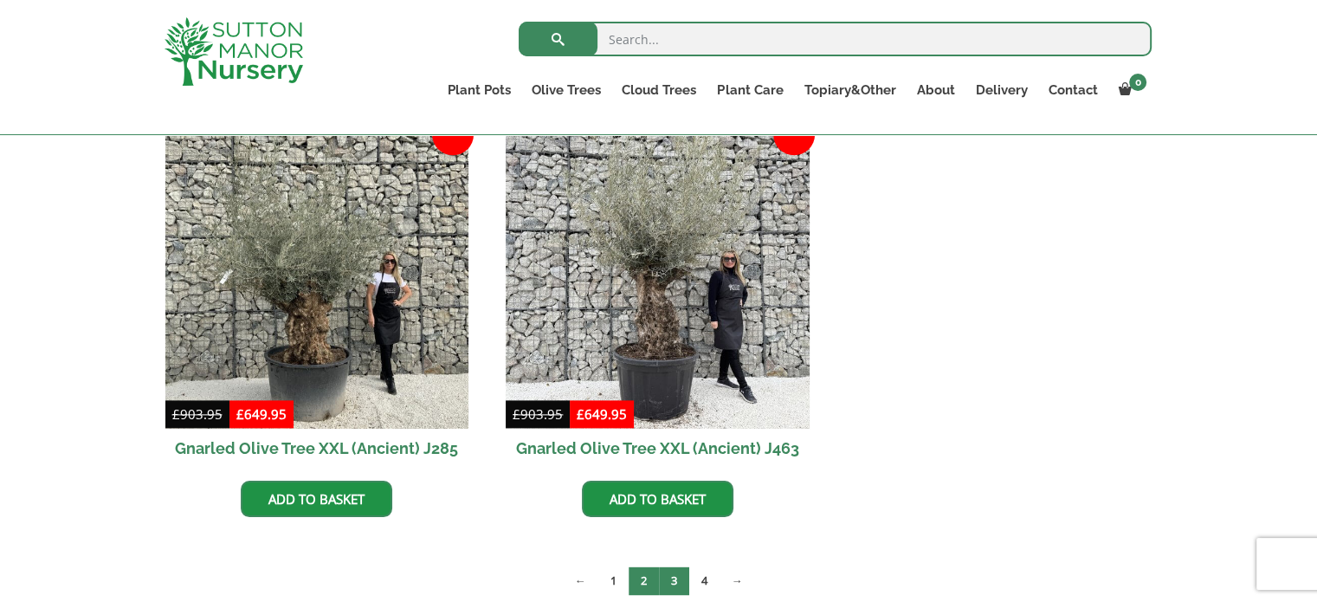
click at [666, 573] on link "3" at bounding box center [674, 580] width 30 height 29
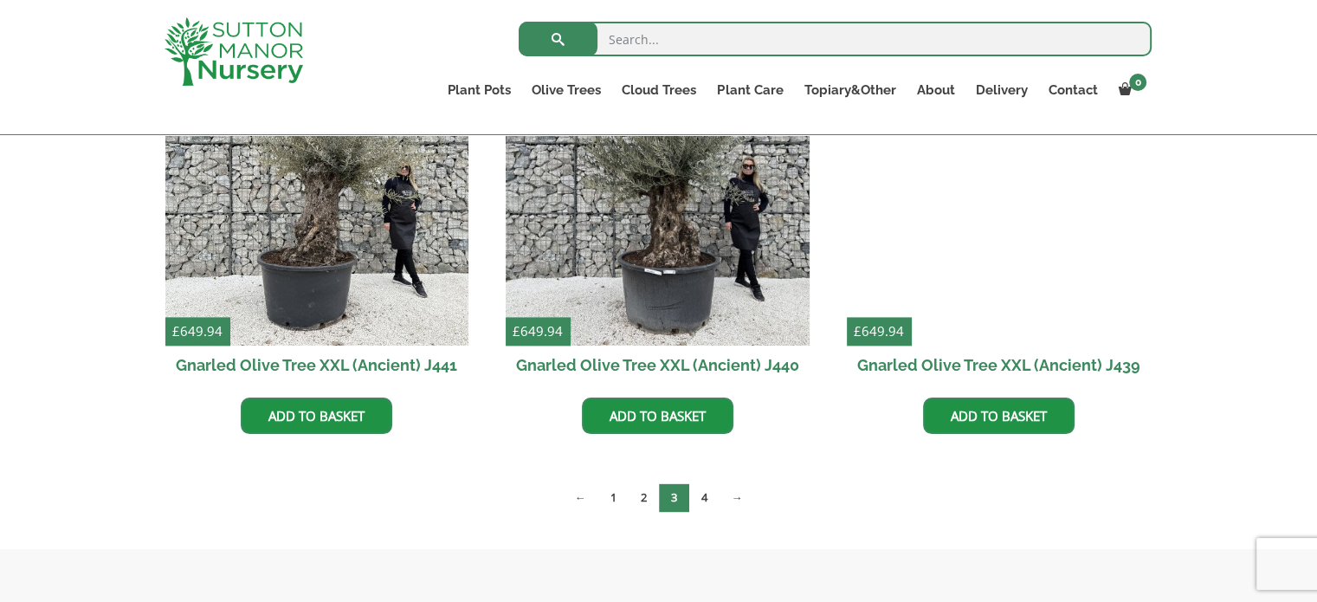
scroll to position [2307, 0]
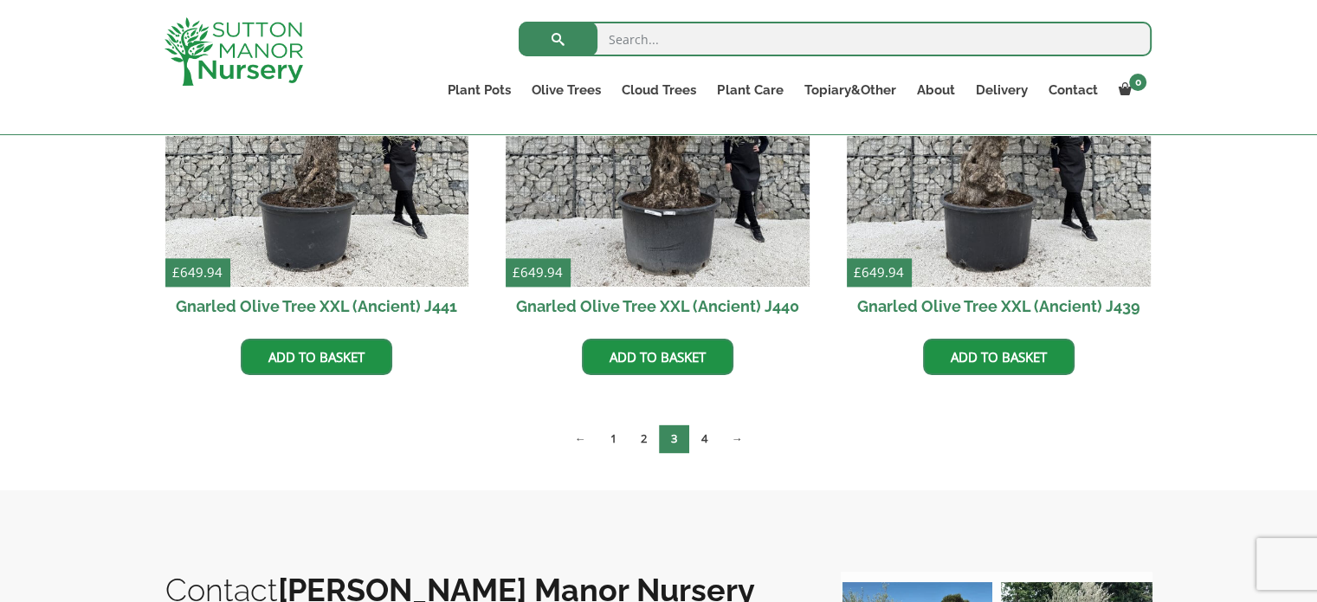
click at [738, 307] on h2 "Gnarled Olive Tree XXL (Ancient) J440" at bounding box center [658, 306] width 304 height 39
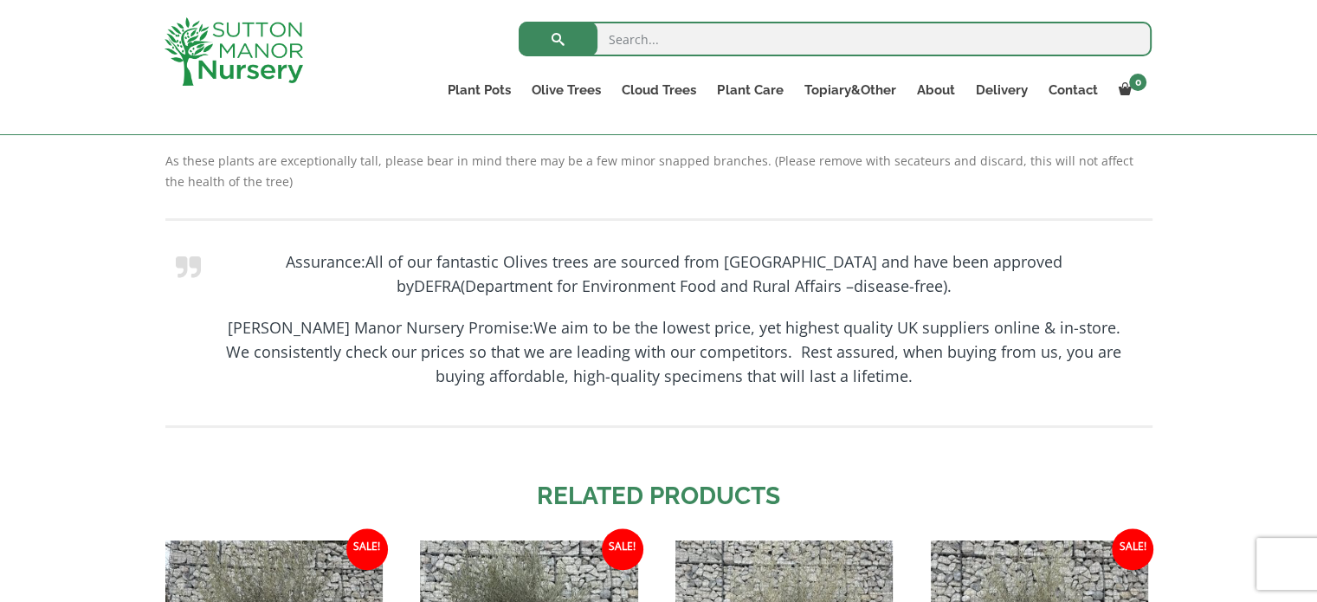
scroll to position [1441, 0]
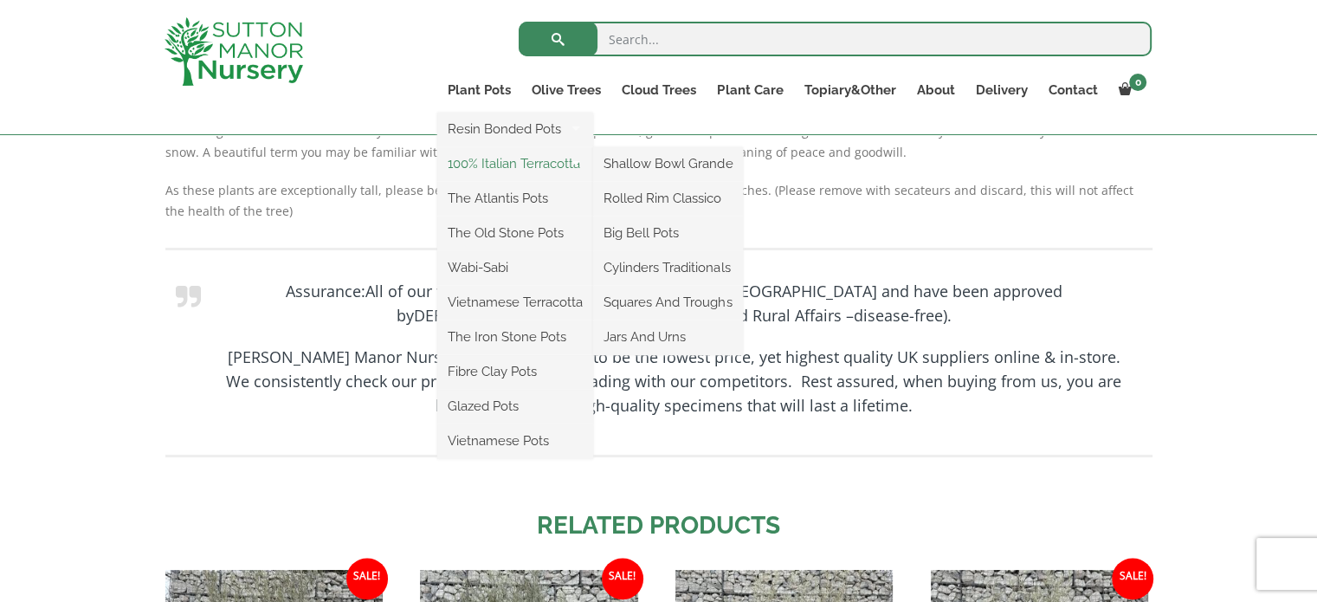
click at [494, 170] on link "100% Italian Terracotta" at bounding box center [515, 164] width 156 height 26
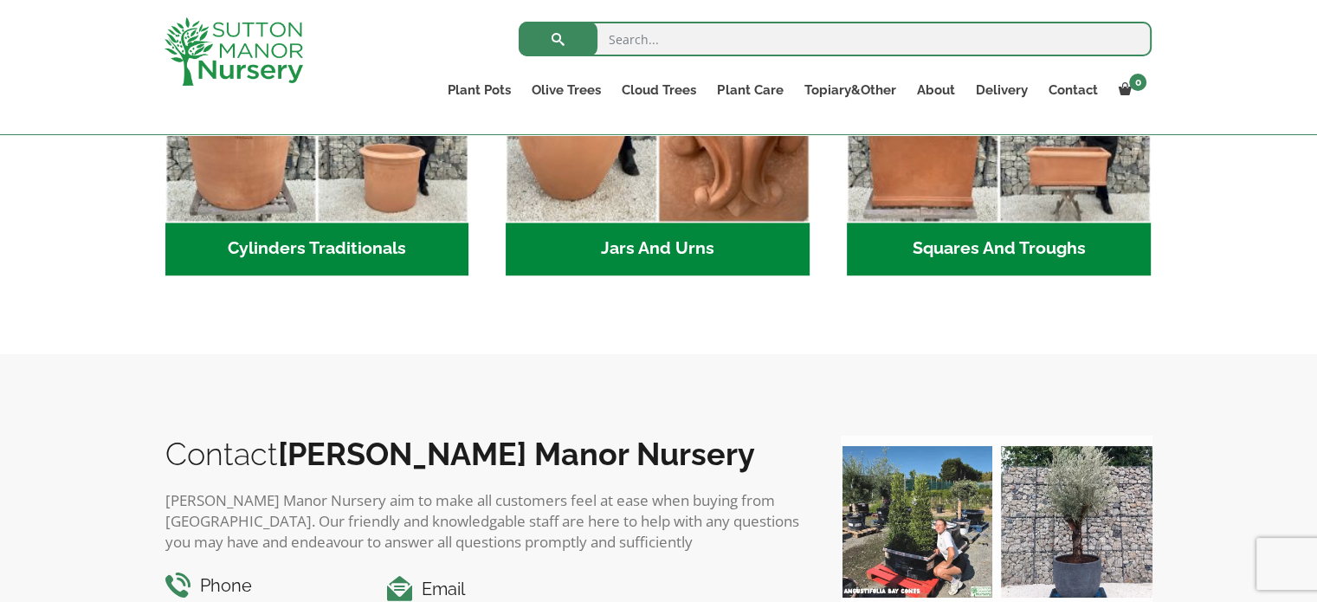
scroll to position [1213, 0]
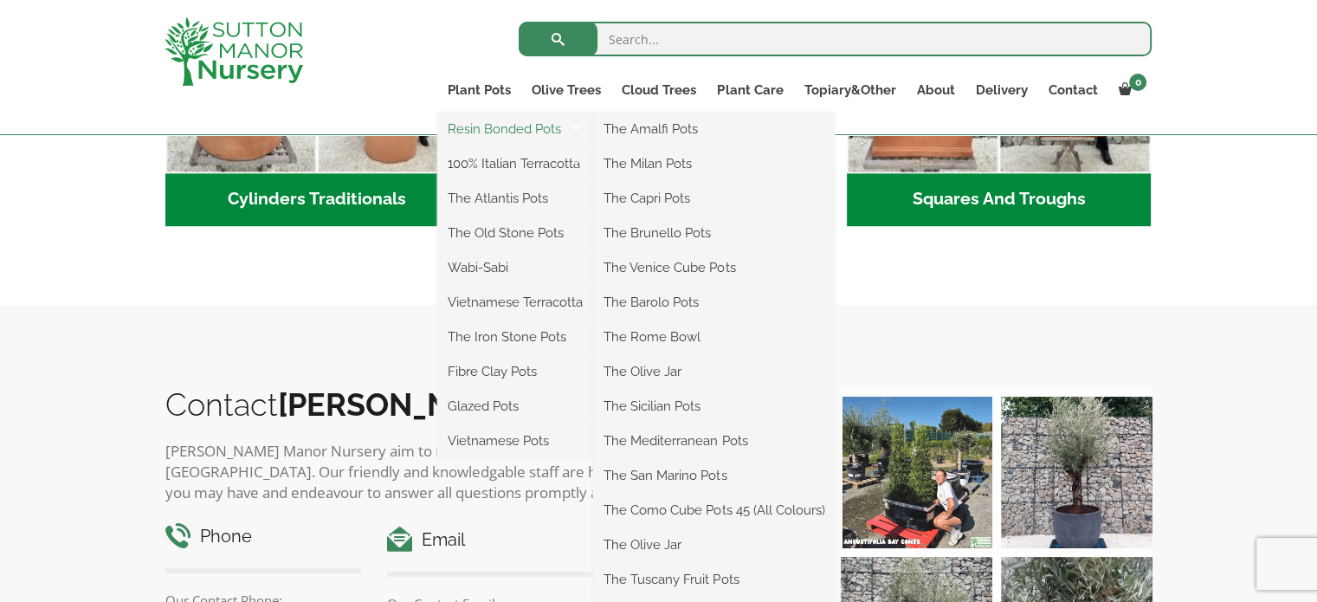
click at [471, 129] on link "Resin Bonded Pots" at bounding box center [515, 129] width 156 height 26
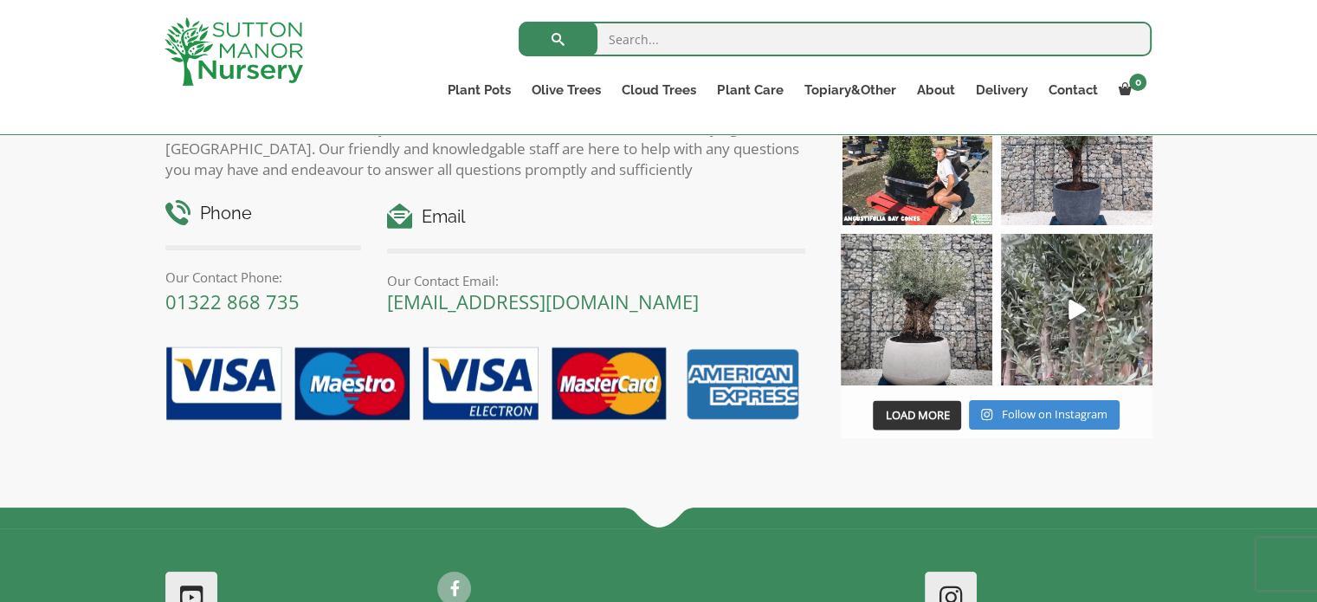
scroll to position [3032, 0]
